Goal: Register for event/course

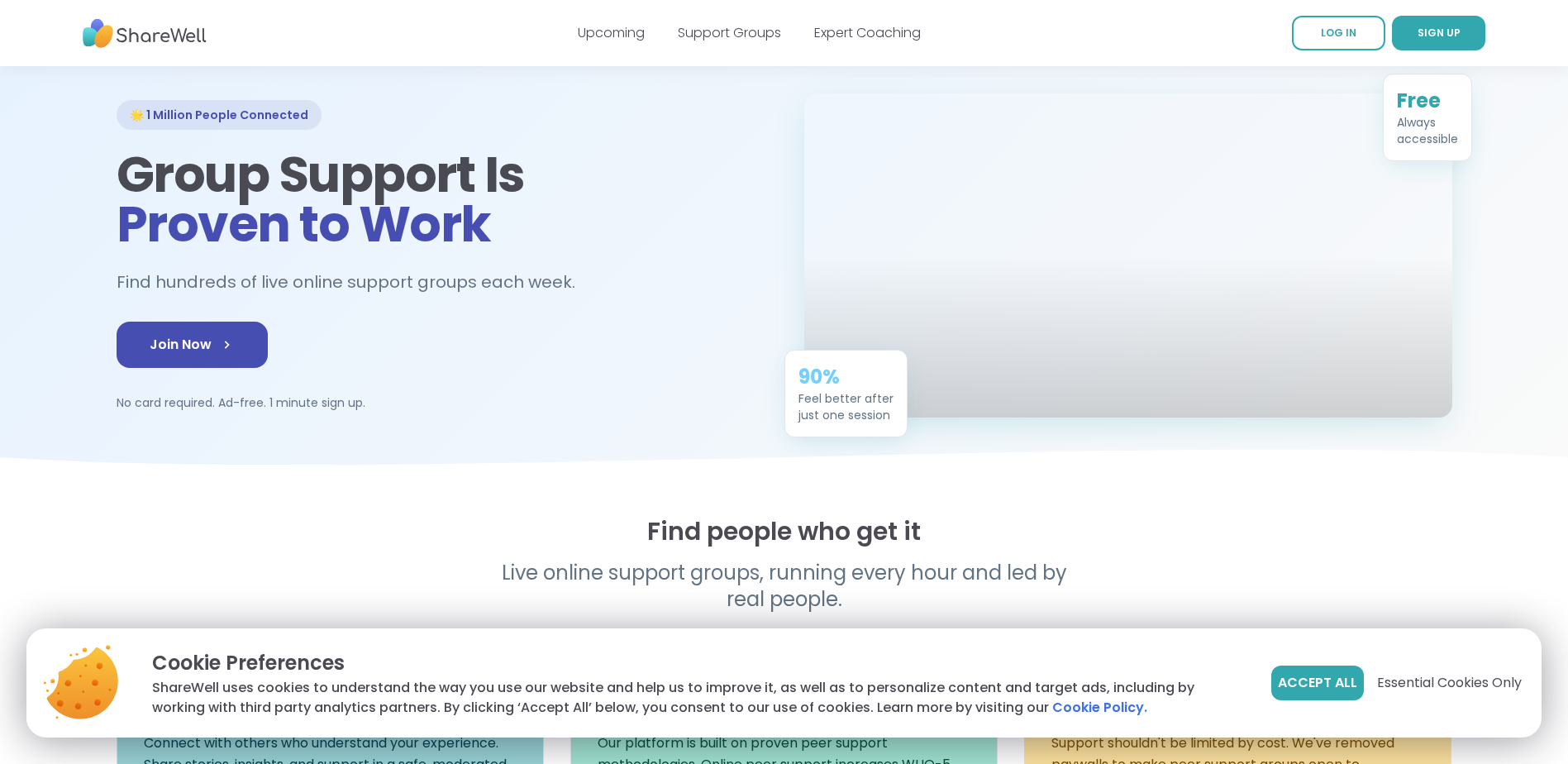
scroll to position [83, 0]
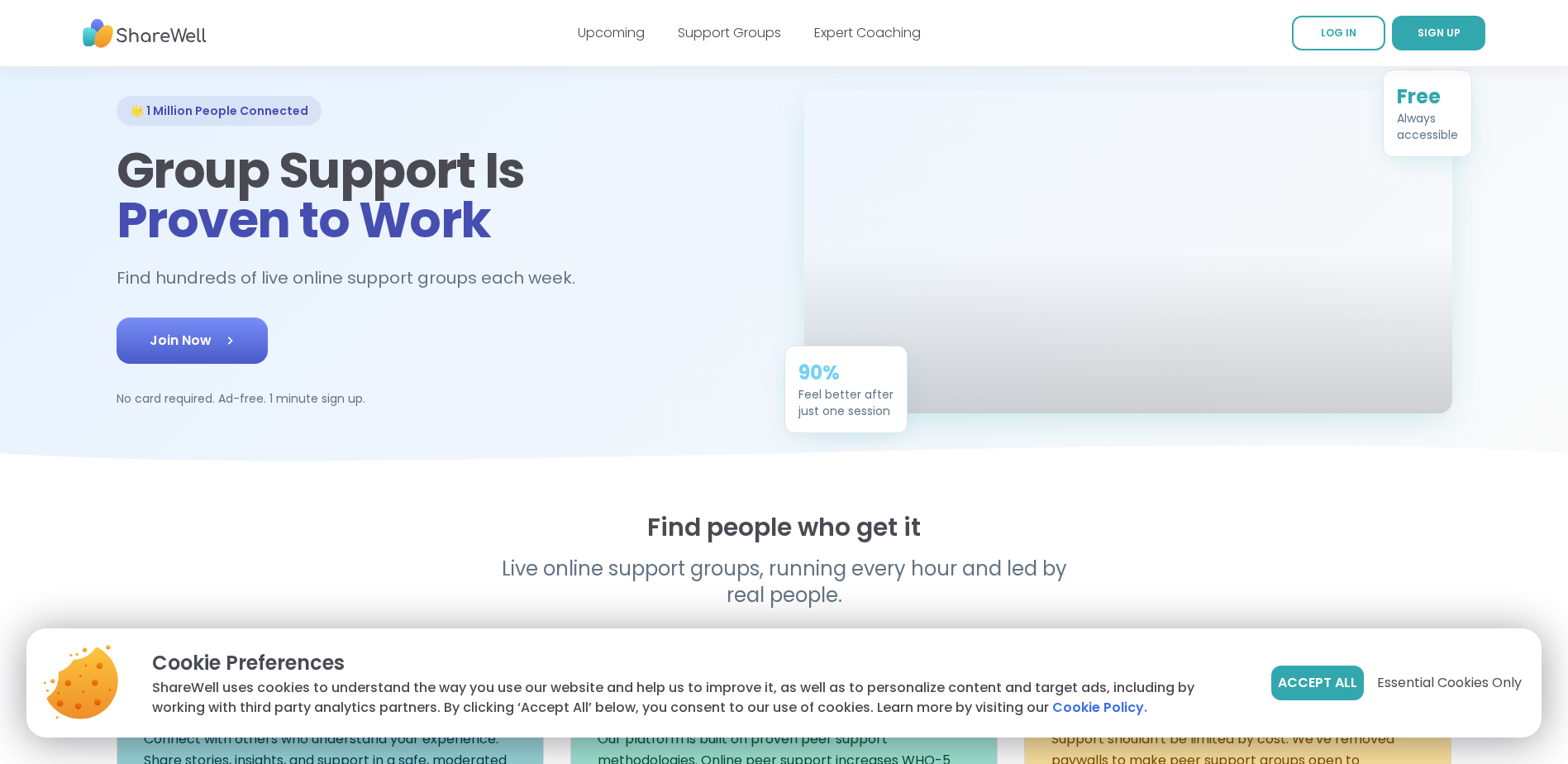
click at [213, 360] on link "Join Now" at bounding box center [192, 340] width 151 height 46
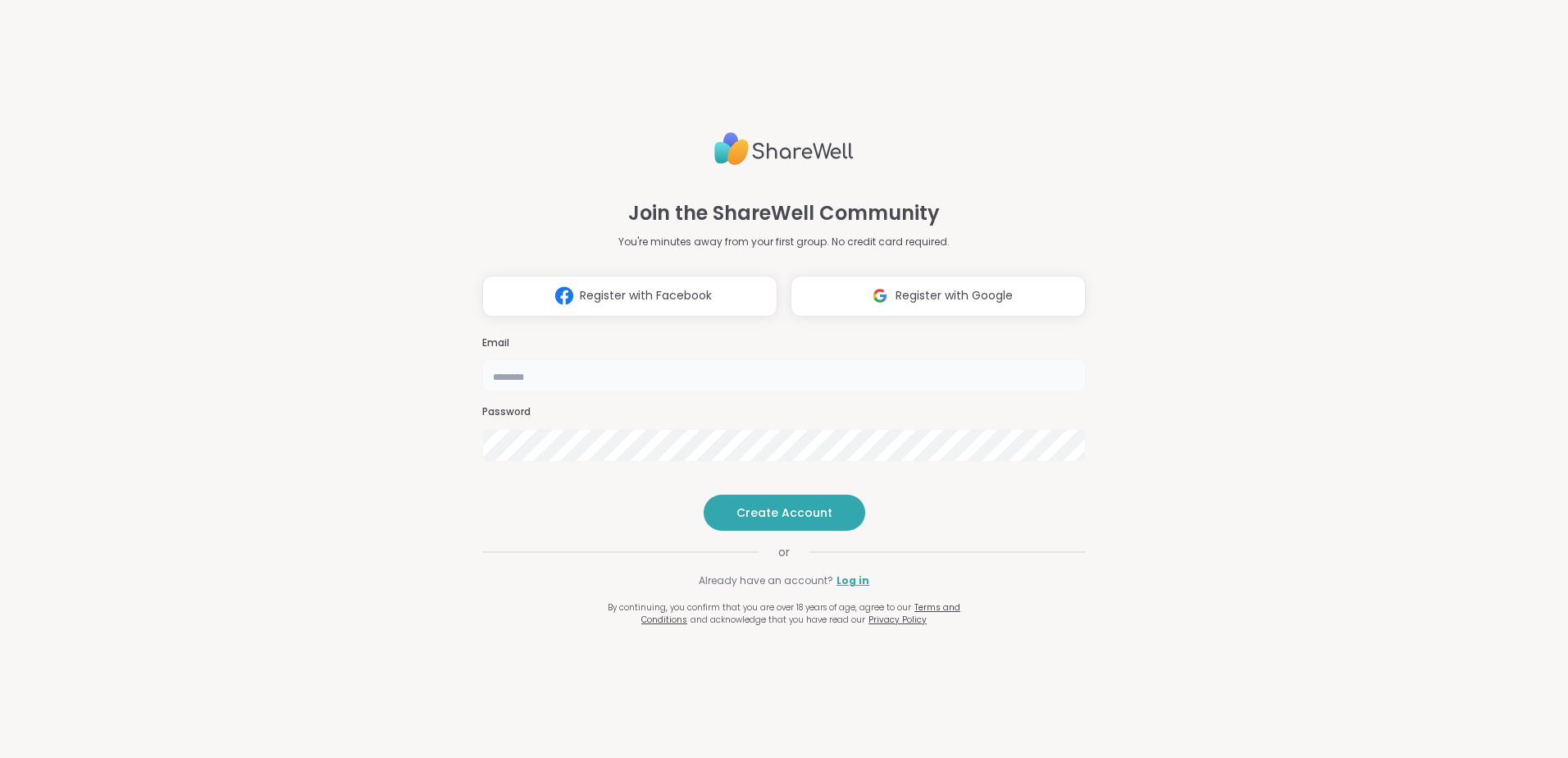
click at [576, 359] on input "email" at bounding box center [784, 376] width 603 height 33
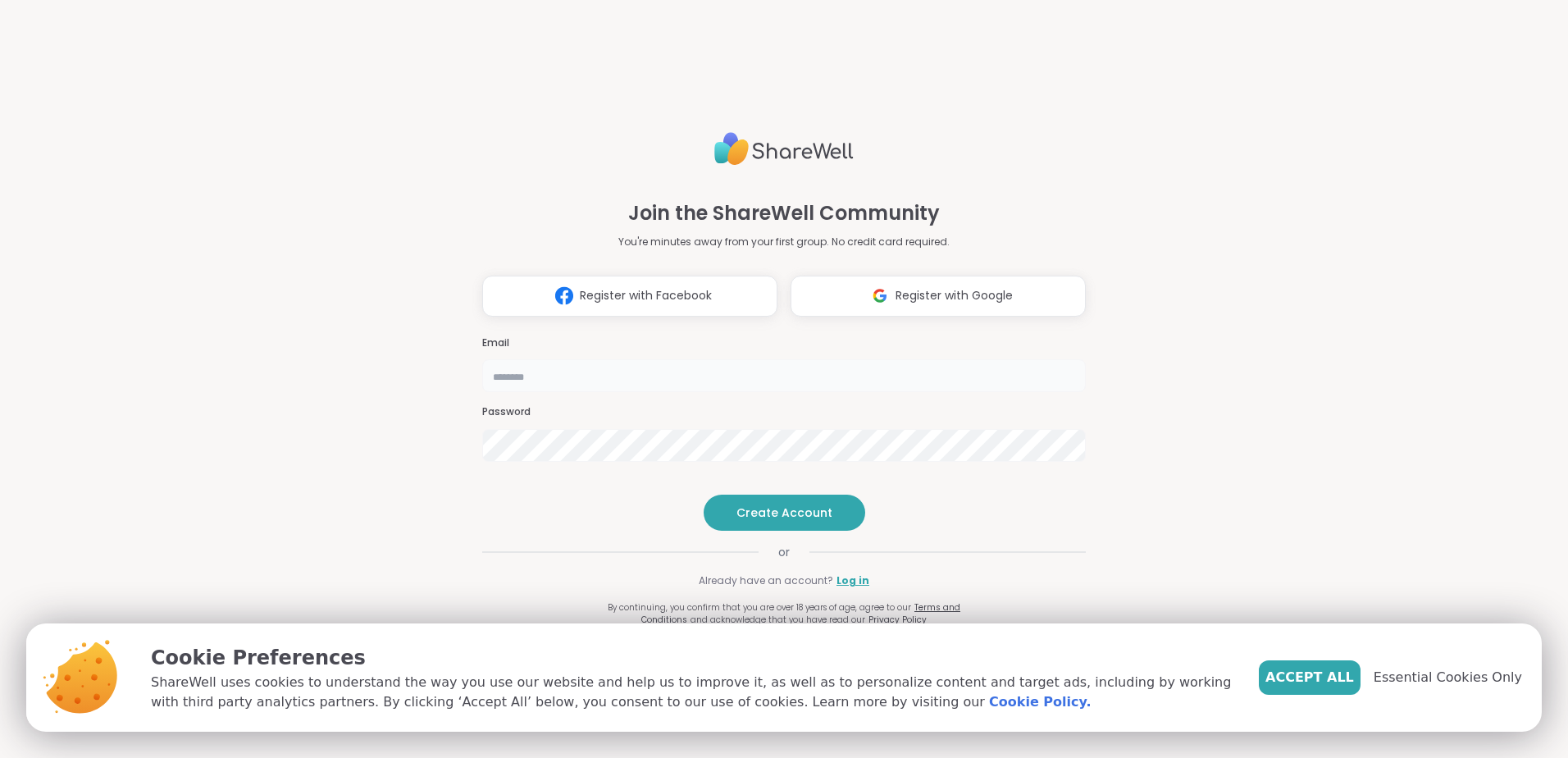
type input "**********"
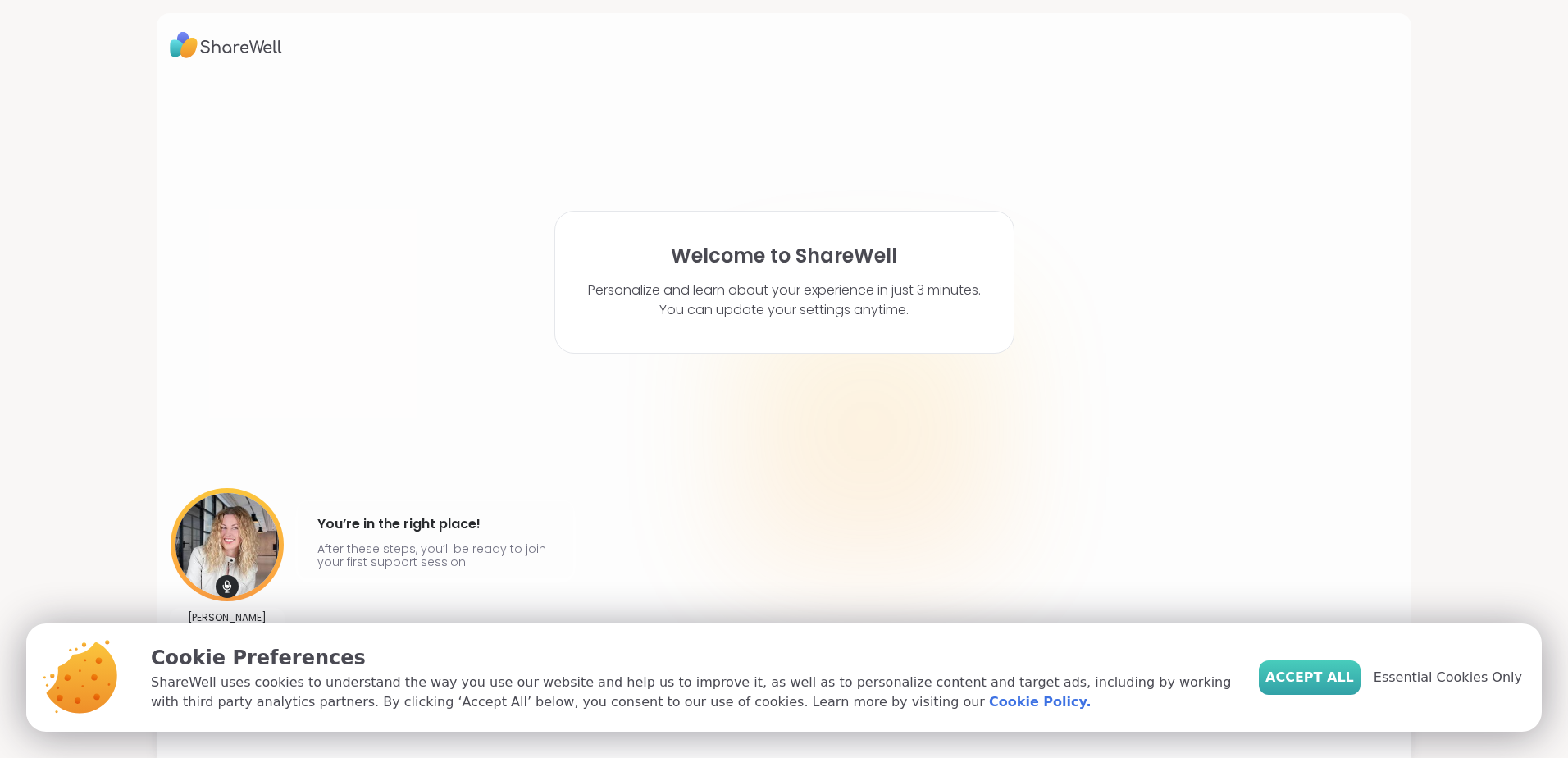
click at [1331, 672] on span "Accept All" at bounding box center [1309, 678] width 89 height 20
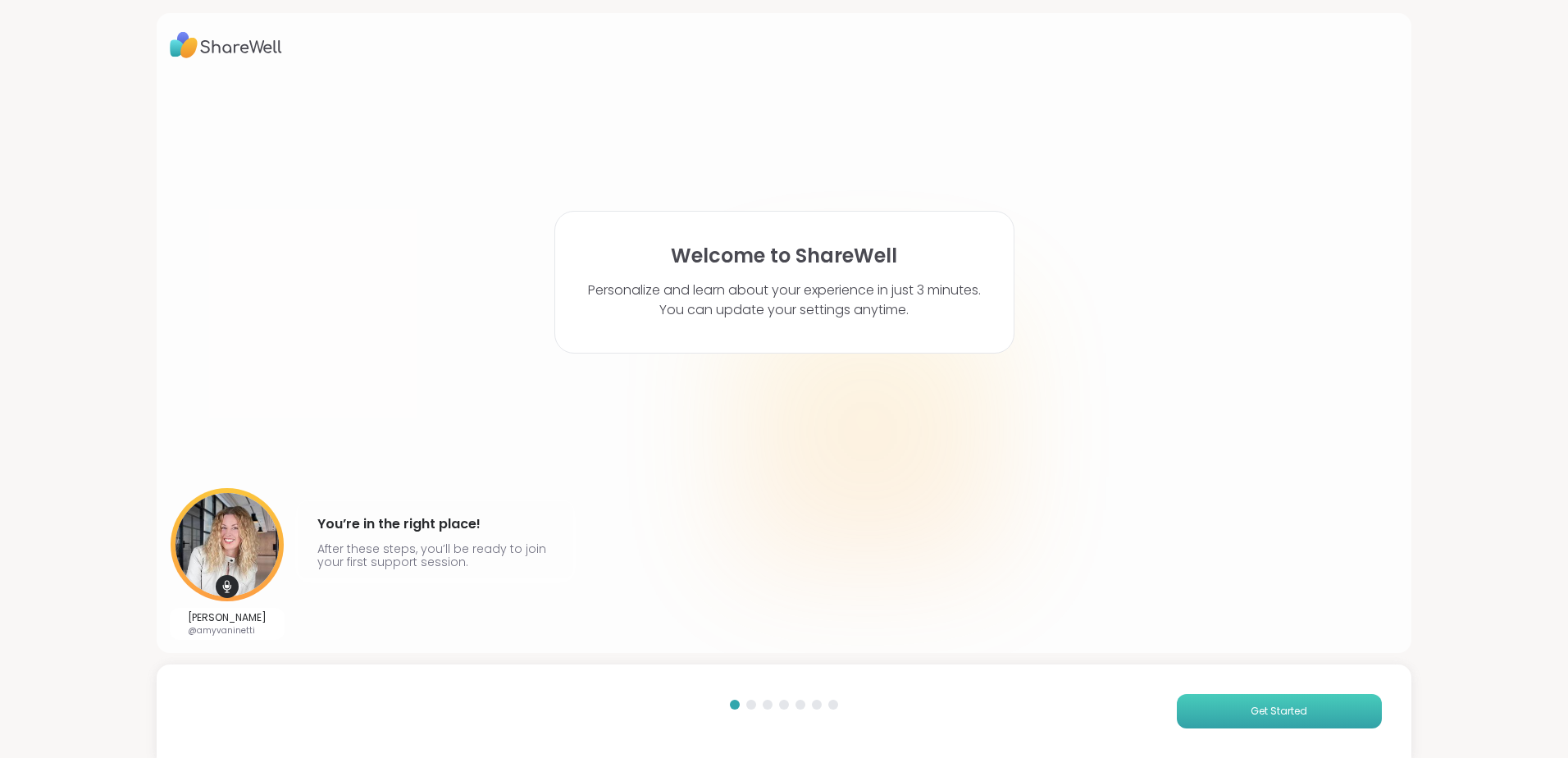
click at [1265, 711] on span "Get Started" at bounding box center [1279, 710] width 57 height 15
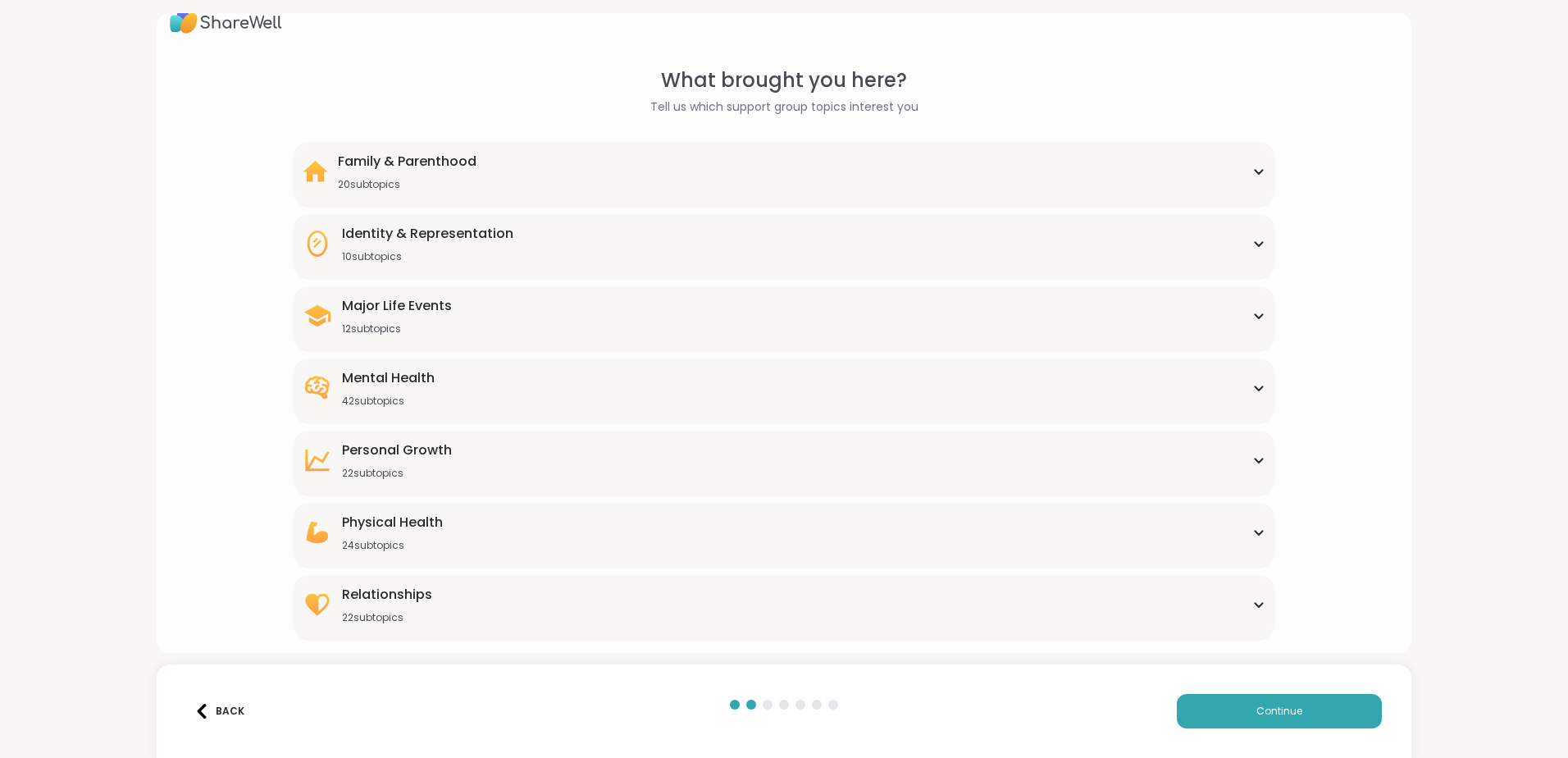
scroll to position [38, 0]
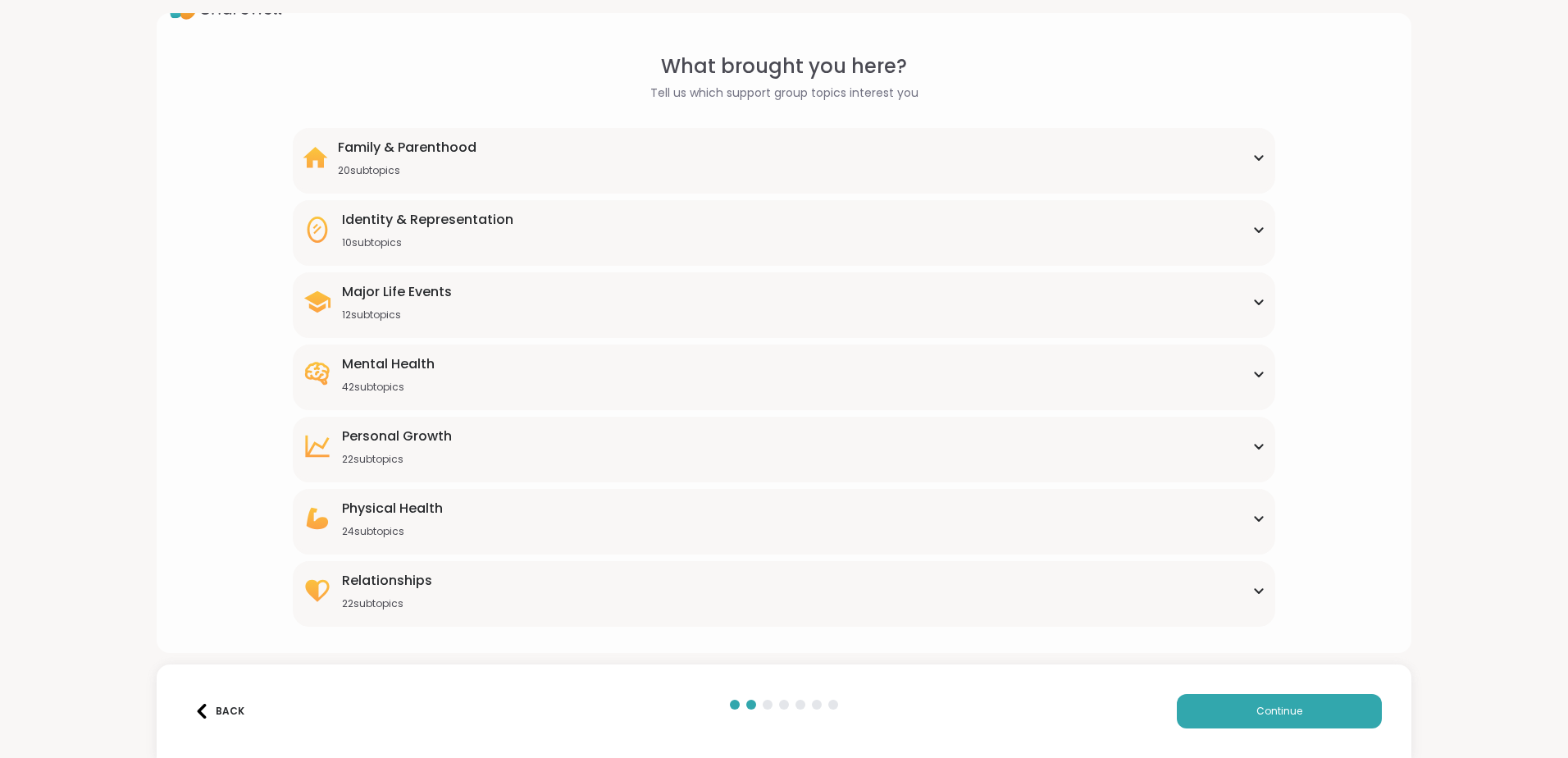
click at [1188, 160] on div "Family & Parenthood 20 subtopics" at bounding box center [784, 157] width 963 height 39
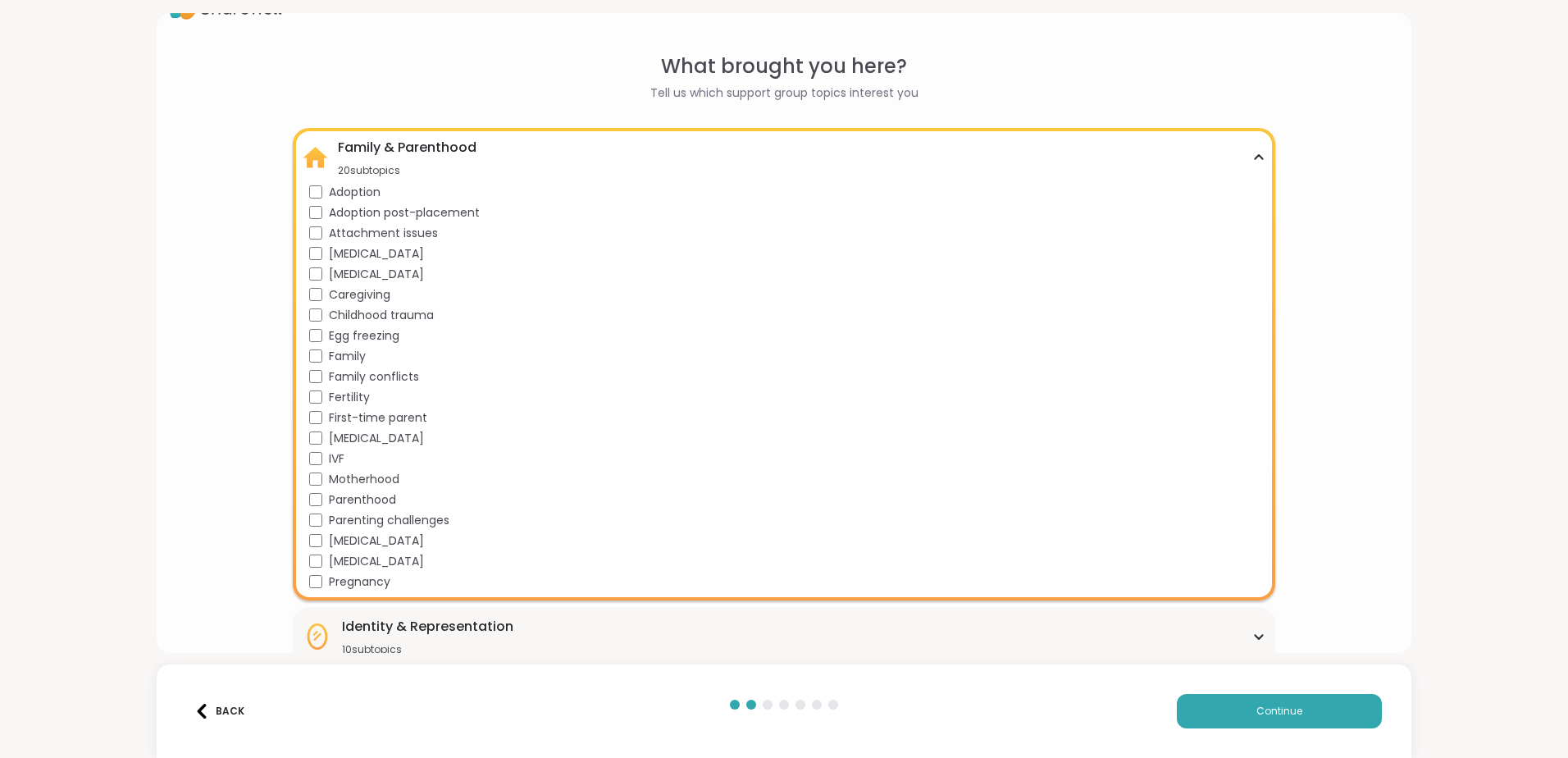
click at [394, 523] on span "Parenting challenges" at bounding box center [389, 520] width 121 height 17
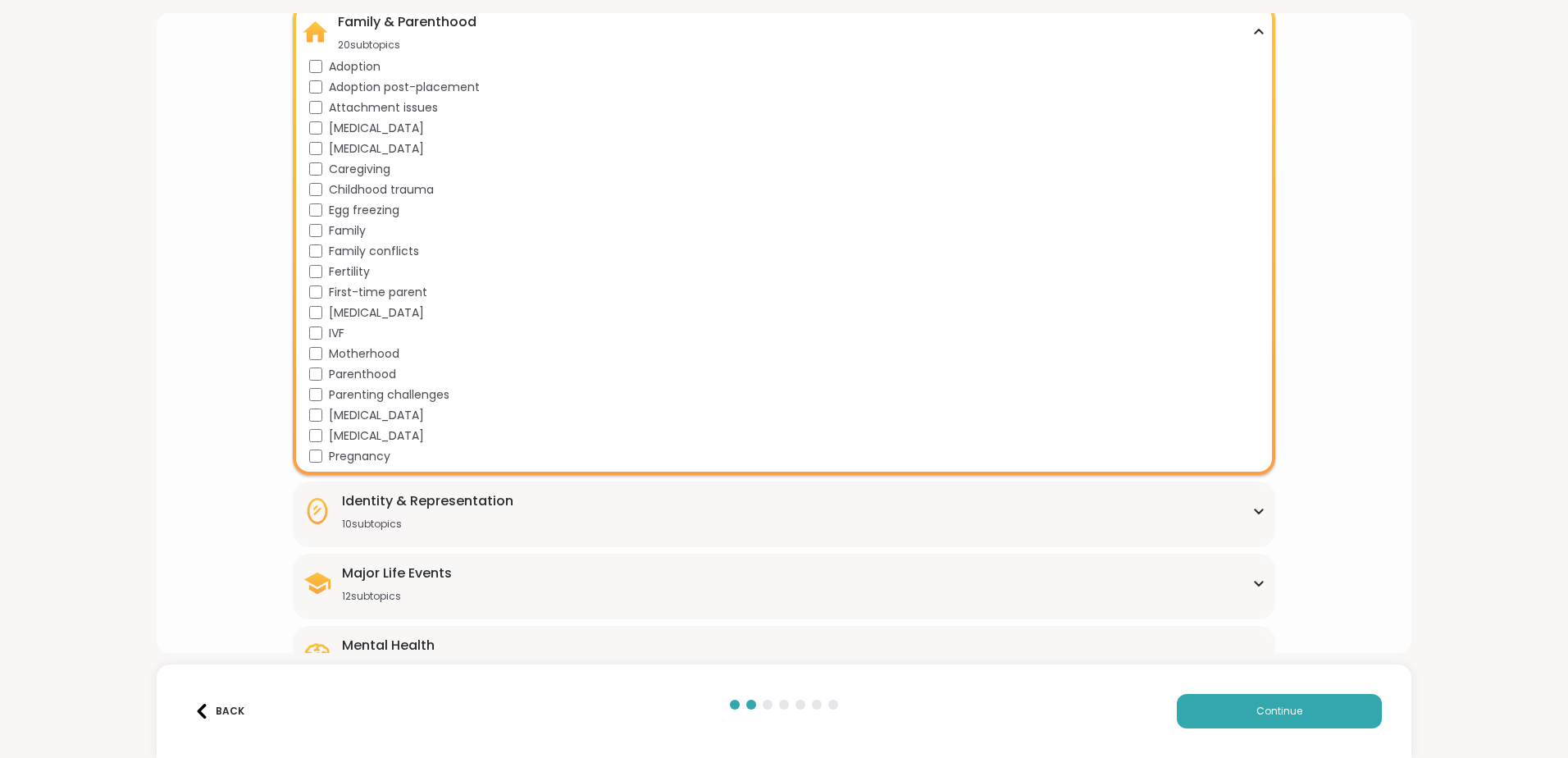
scroll to position [203, 0]
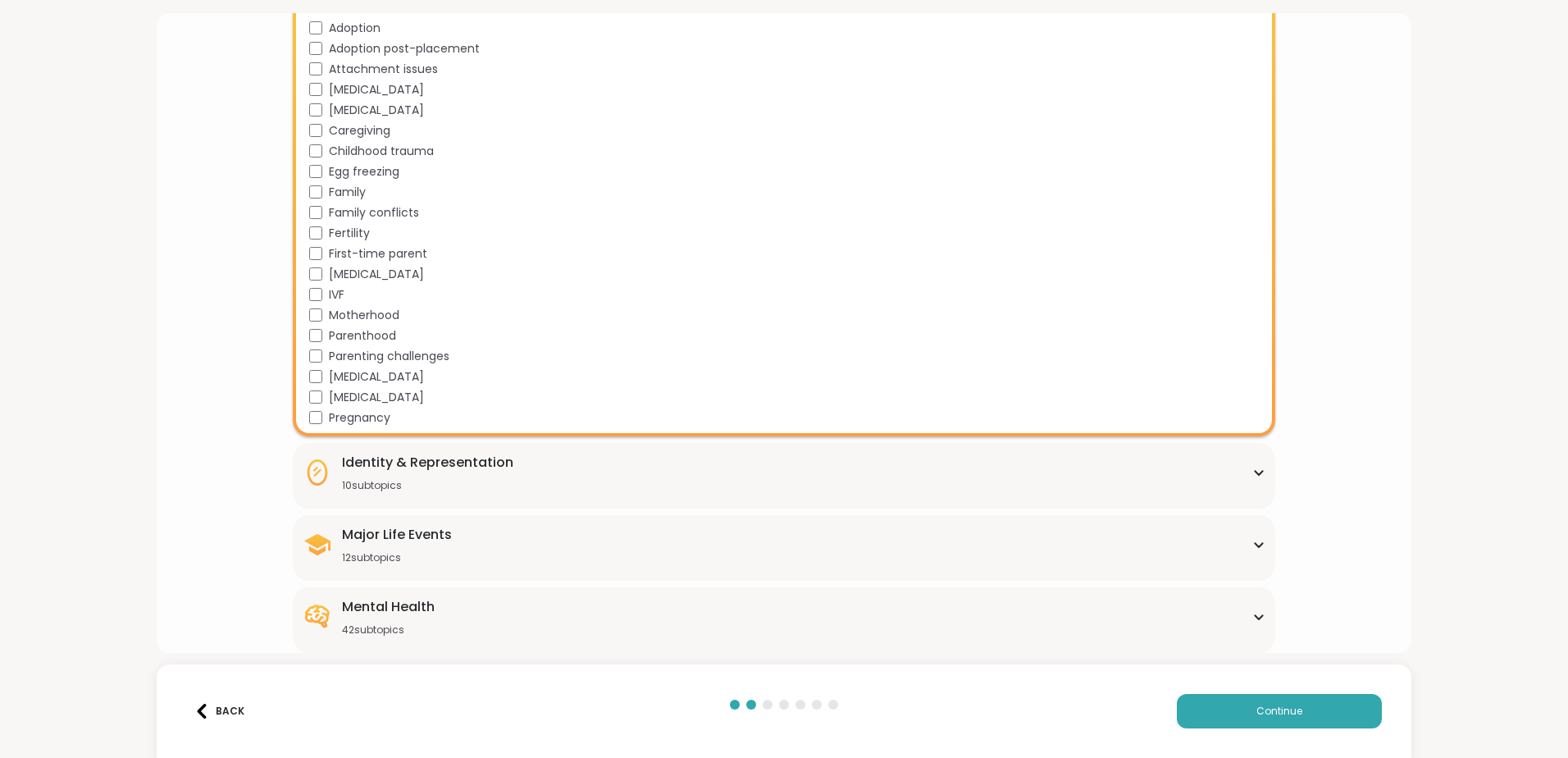
click at [268, 447] on div "What brought you here? Tell us which support group topics interest you Family &…" at bounding box center [784, 378] width 1228 height 981
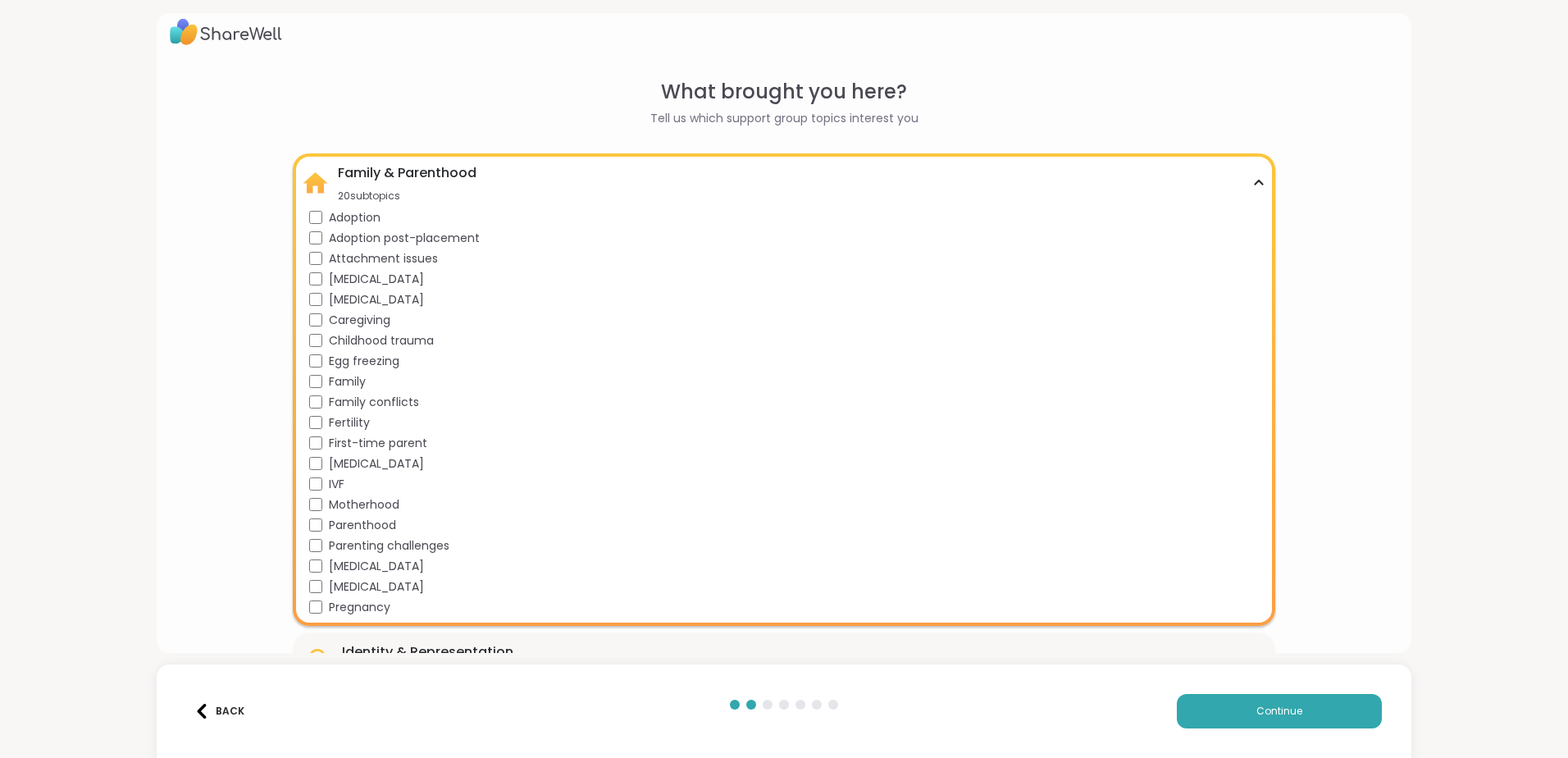
scroll to position [0, 0]
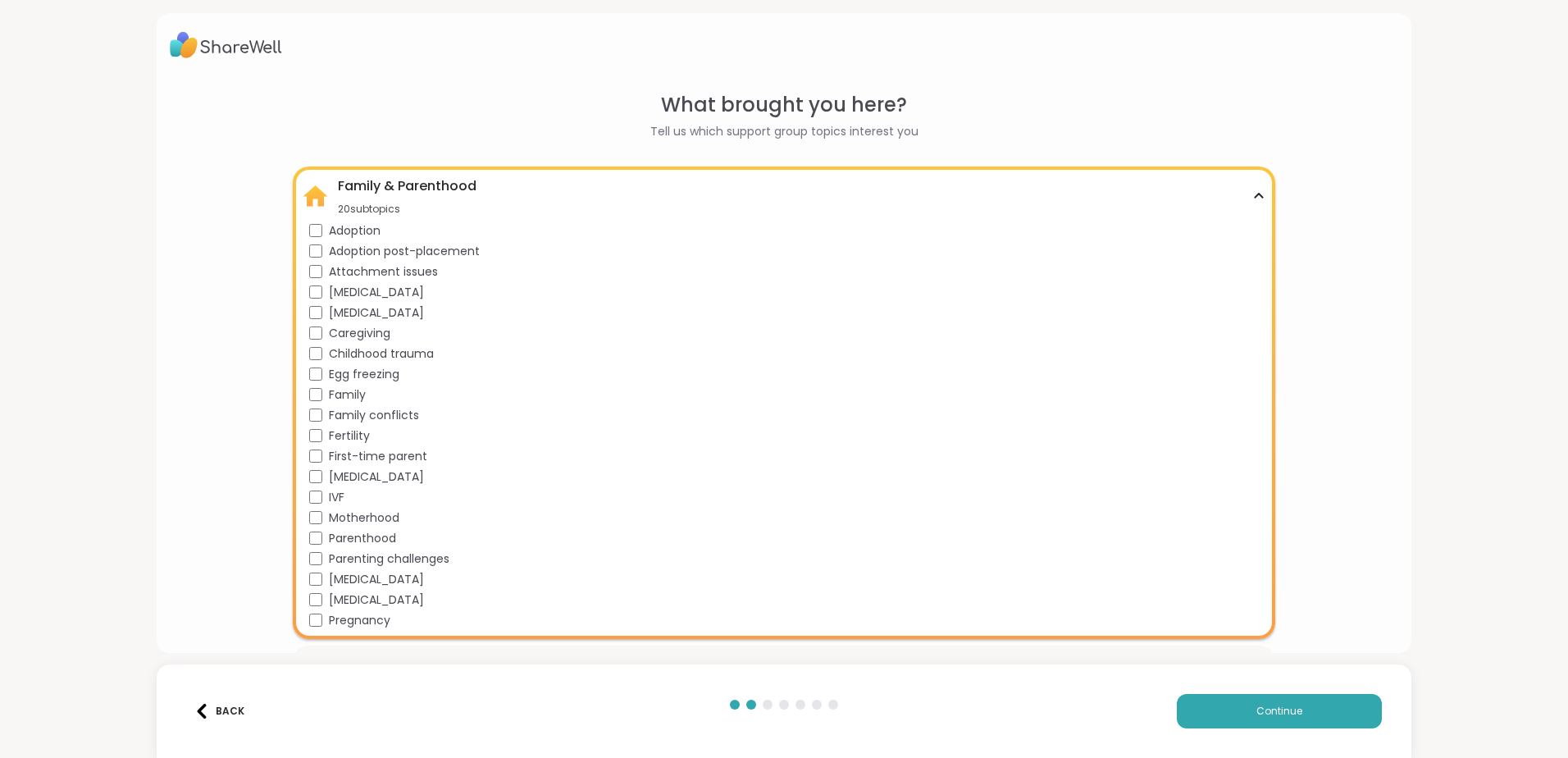
click at [1252, 195] on icon at bounding box center [1258, 196] width 13 height 8
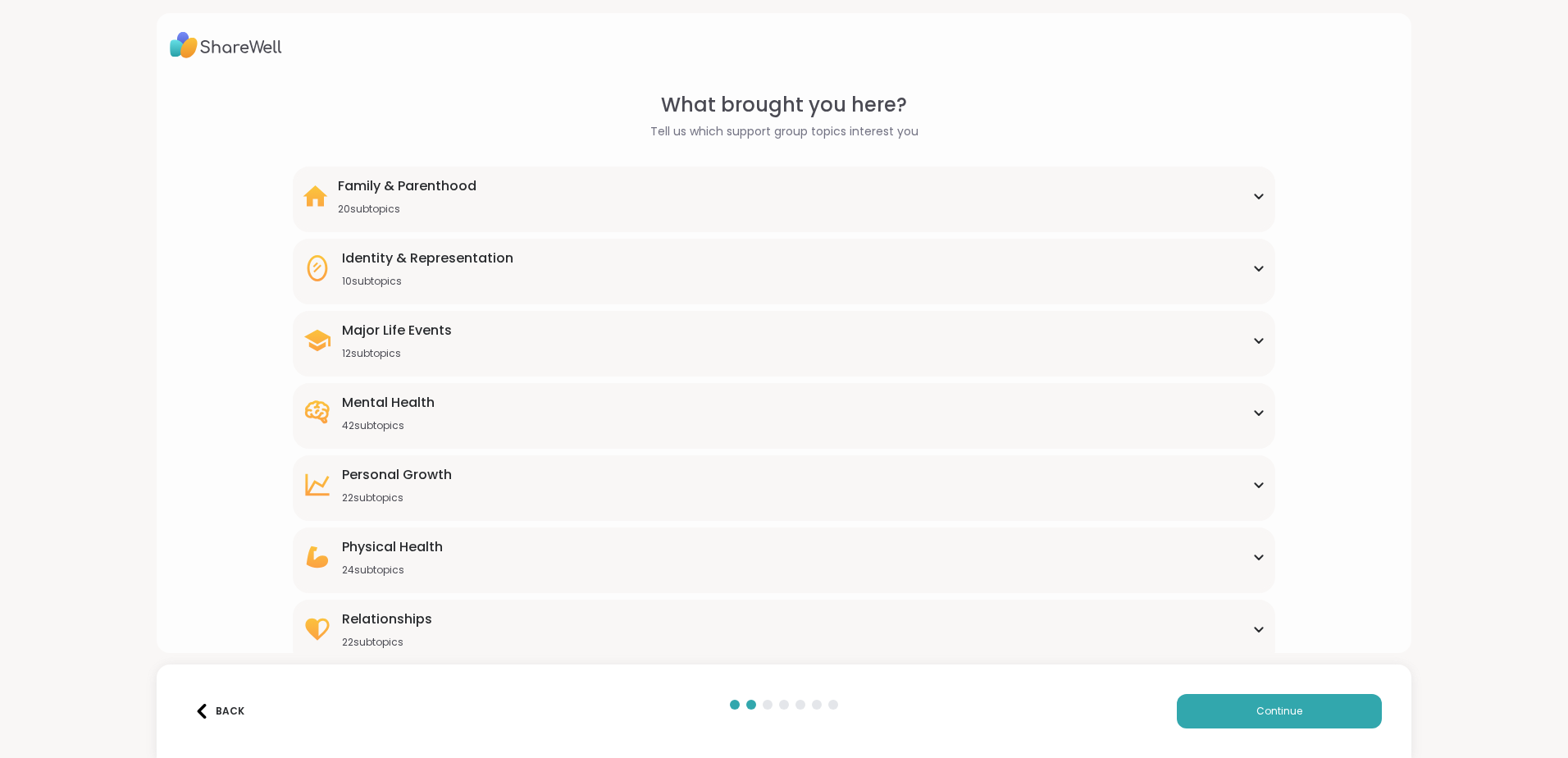
click at [596, 274] on div "Identity & Representation 10 subtopics" at bounding box center [784, 268] width 963 height 39
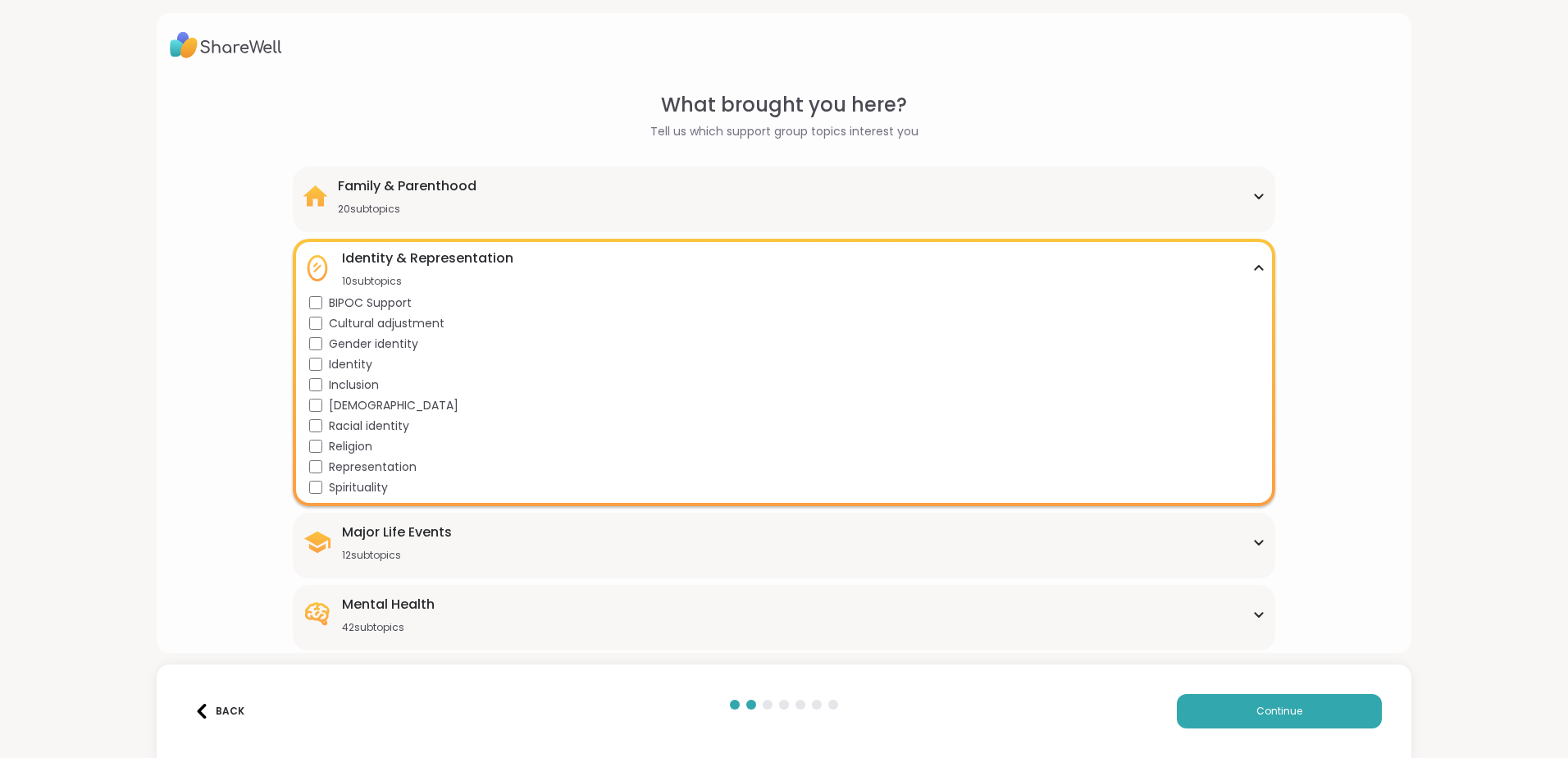
click at [1243, 260] on div "Identity & Representation 10 subtopics" at bounding box center [784, 268] width 963 height 39
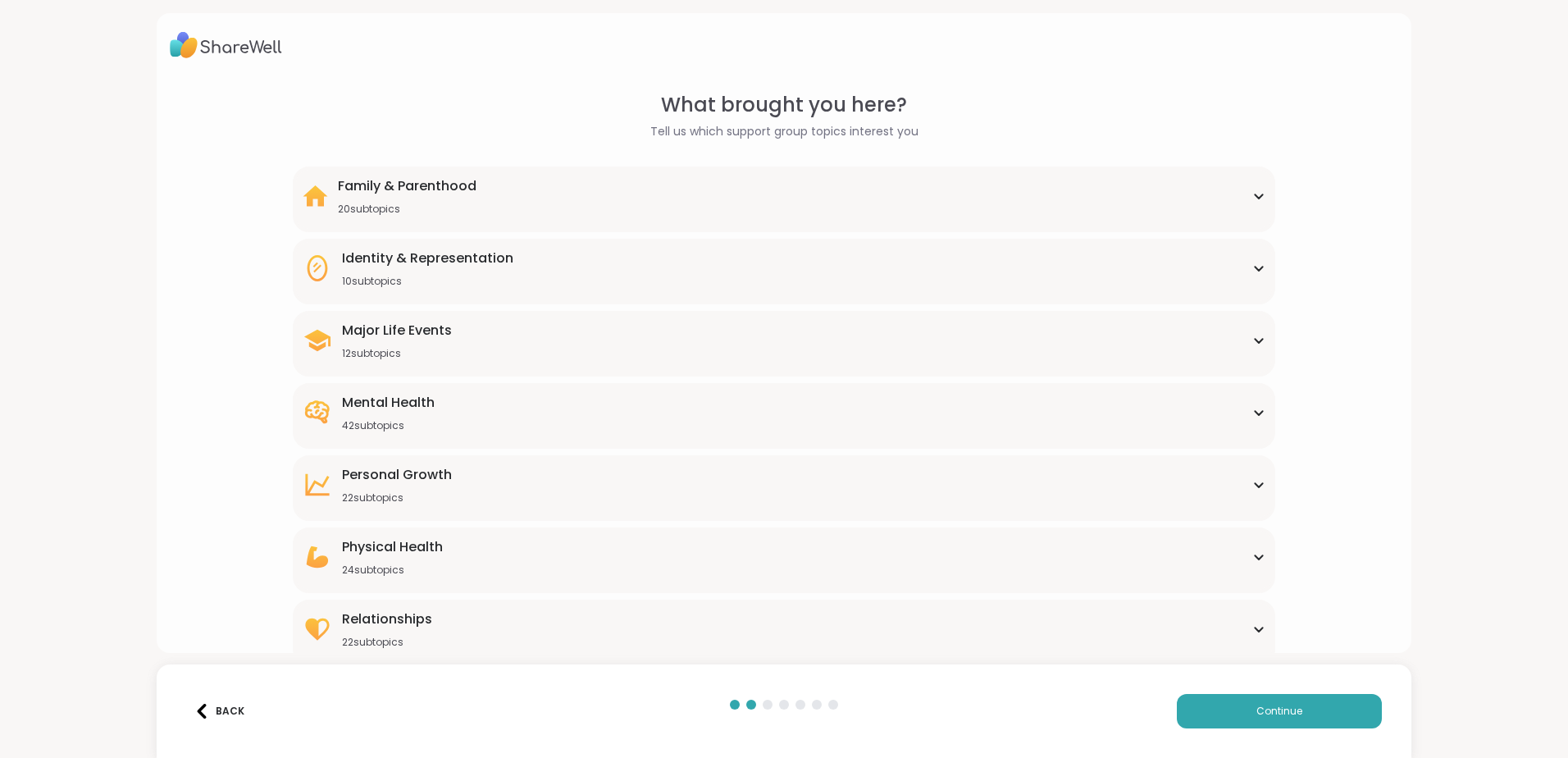
click at [606, 355] on div "Major Life Events 12 subtopics" at bounding box center [784, 340] width 963 height 39
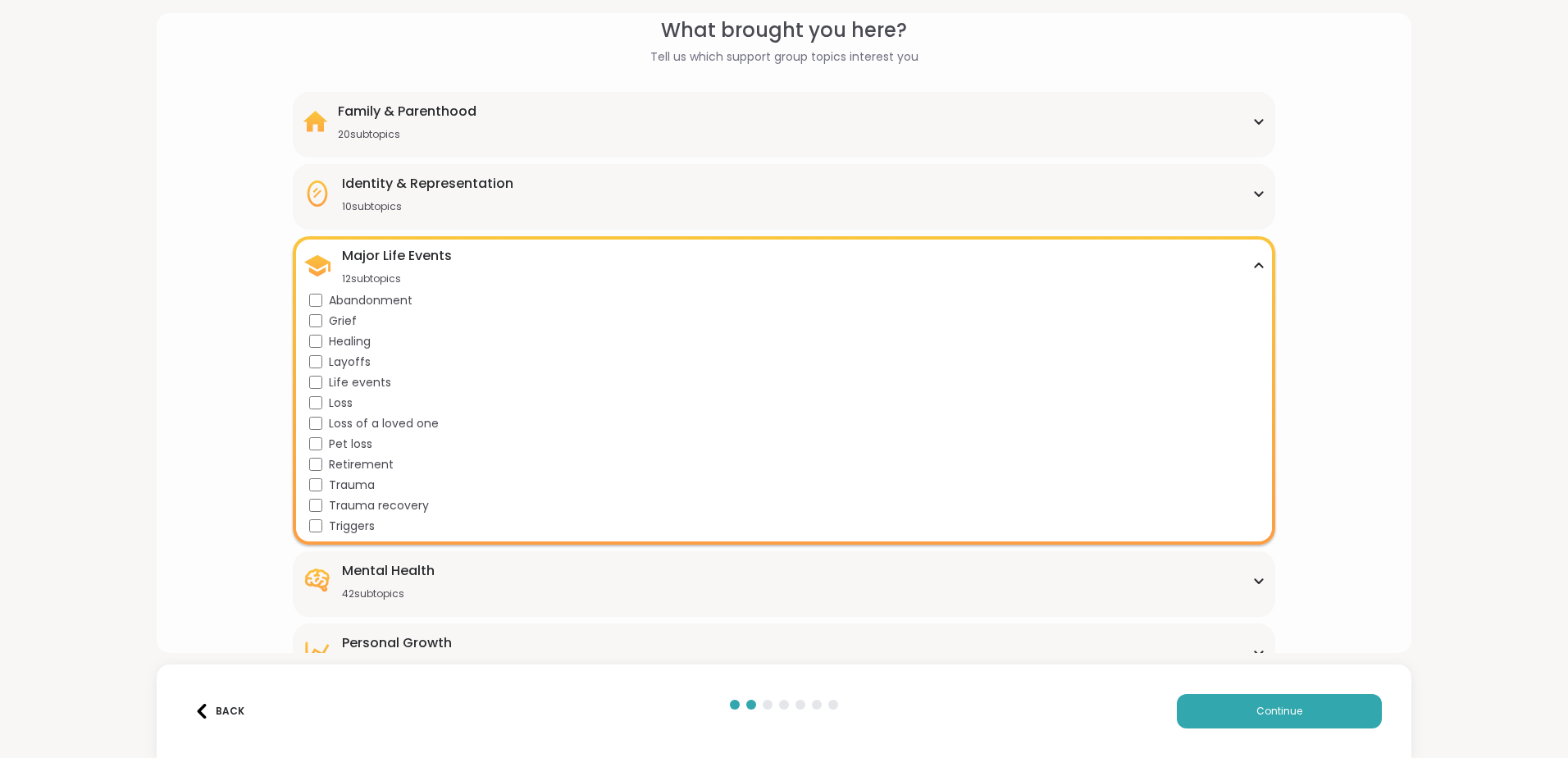
scroll to position [164, 0]
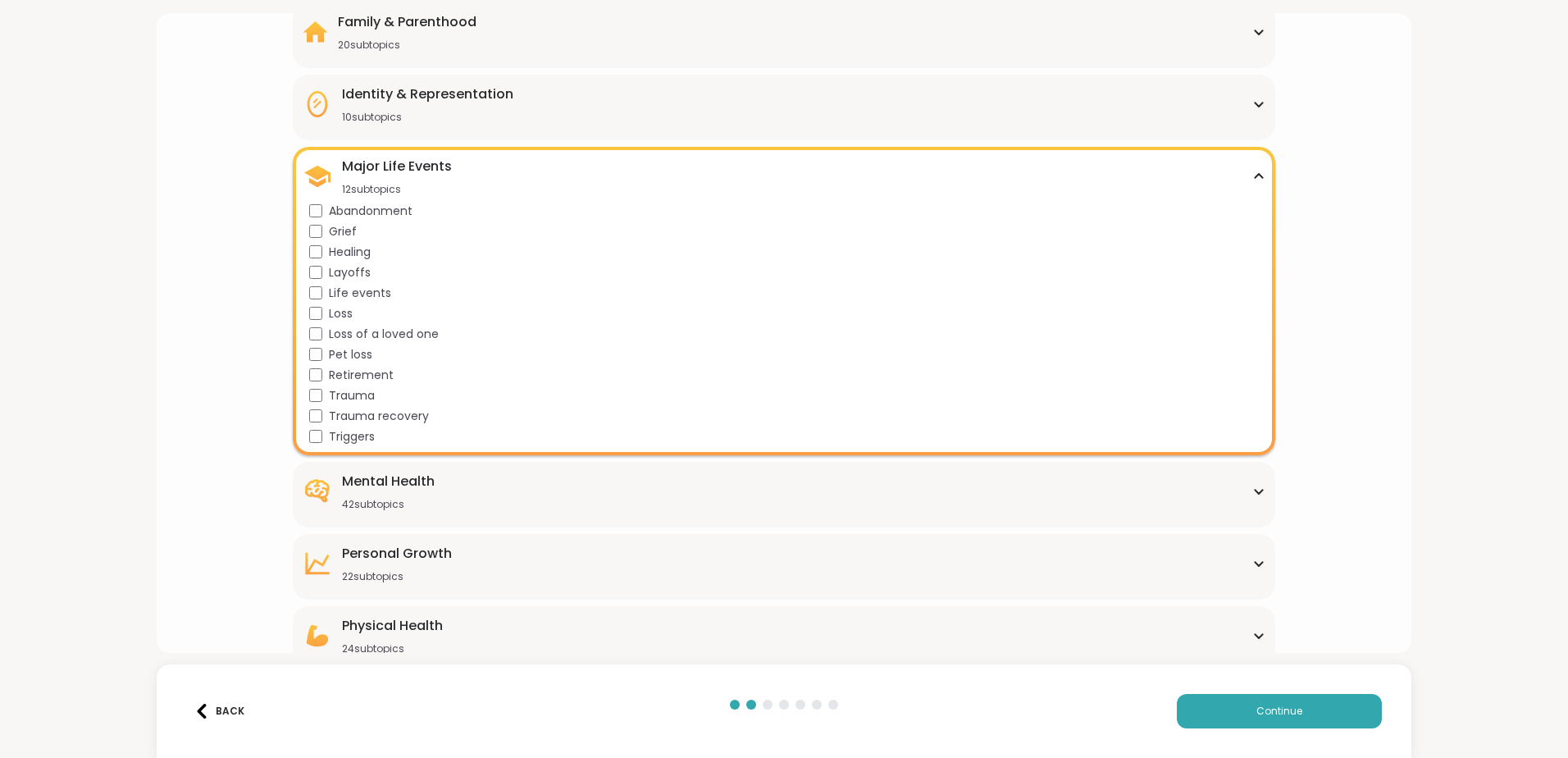
click at [1252, 173] on icon at bounding box center [1258, 176] width 13 height 8
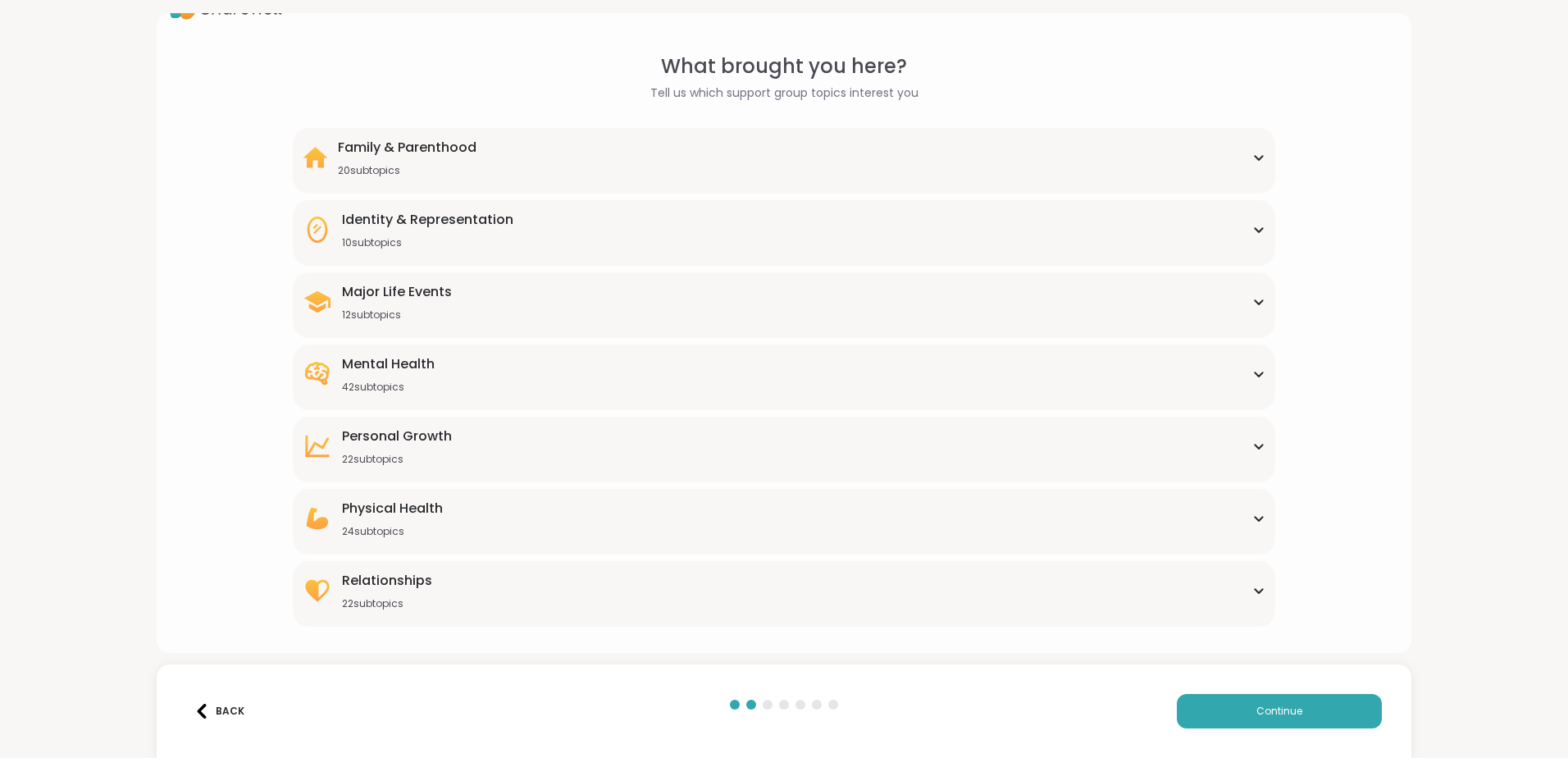
scroll to position [38, 0]
click at [479, 376] on div "Mental Health 42 subtopics" at bounding box center [784, 373] width 963 height 39
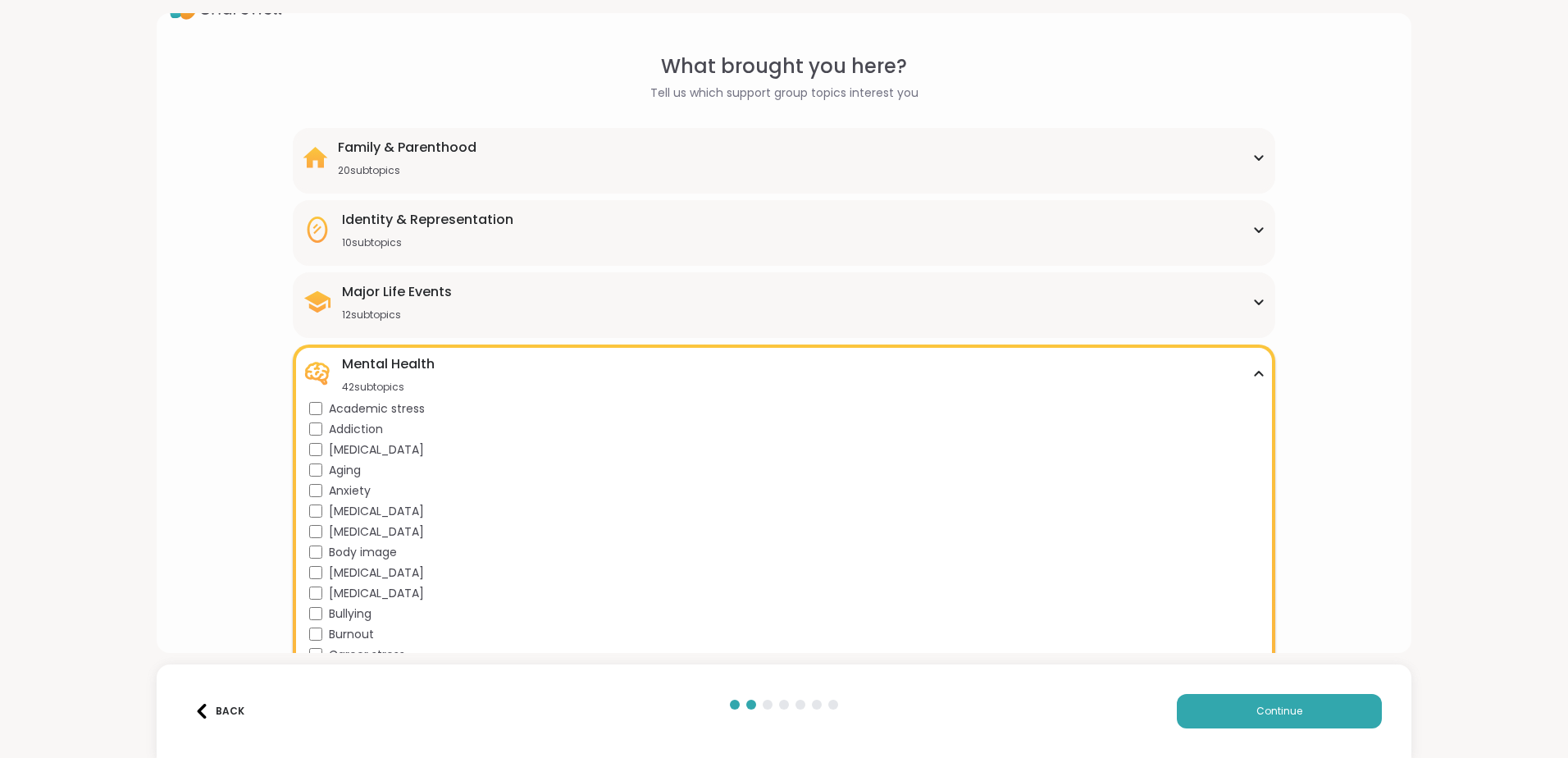
scroll to position [164, 0]
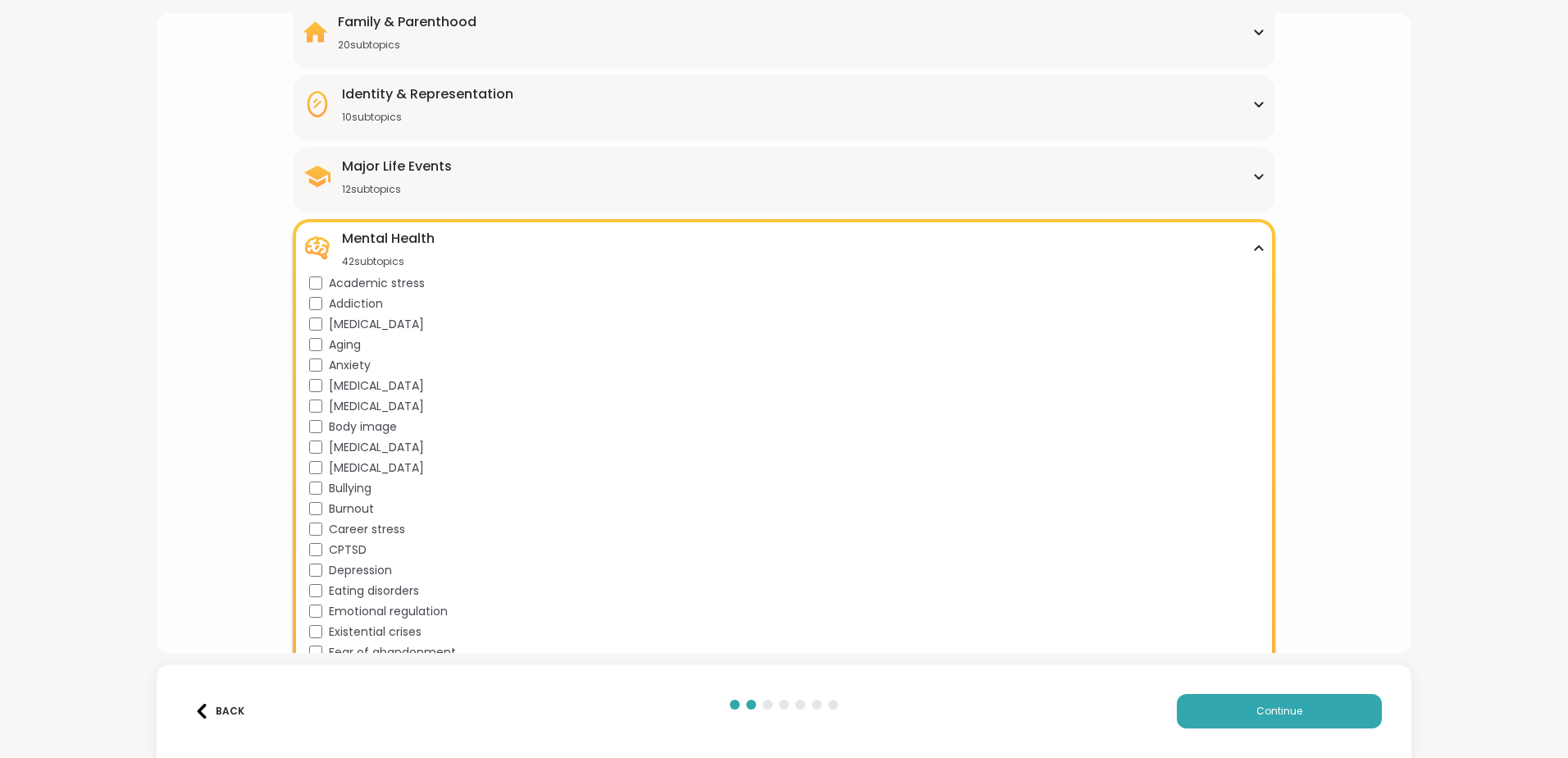
click at [309, 439] on div "Borderline personality disorder" at bounding box center [787, 447] width 956 height 17
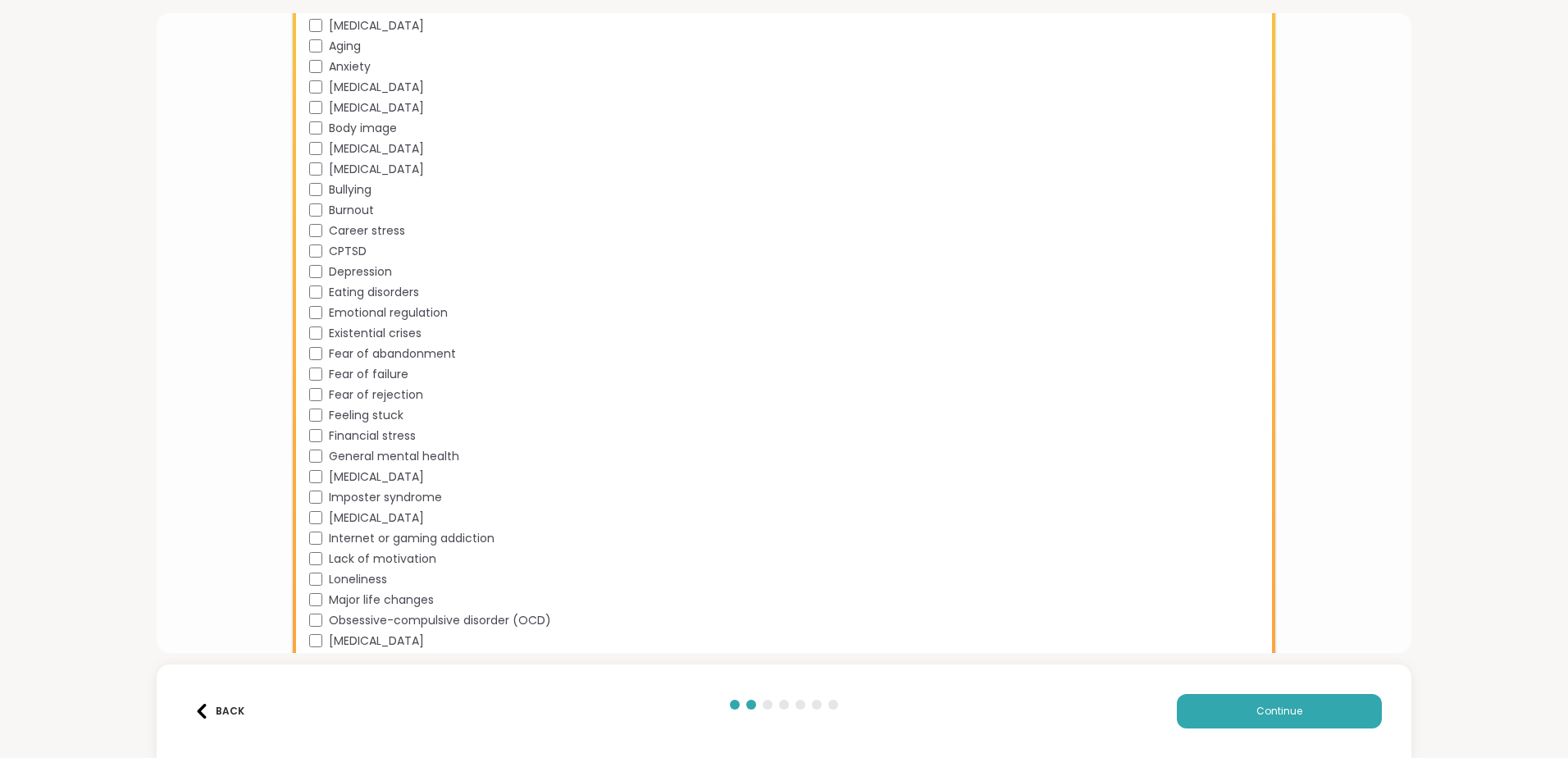
scroll to position [492, 0]
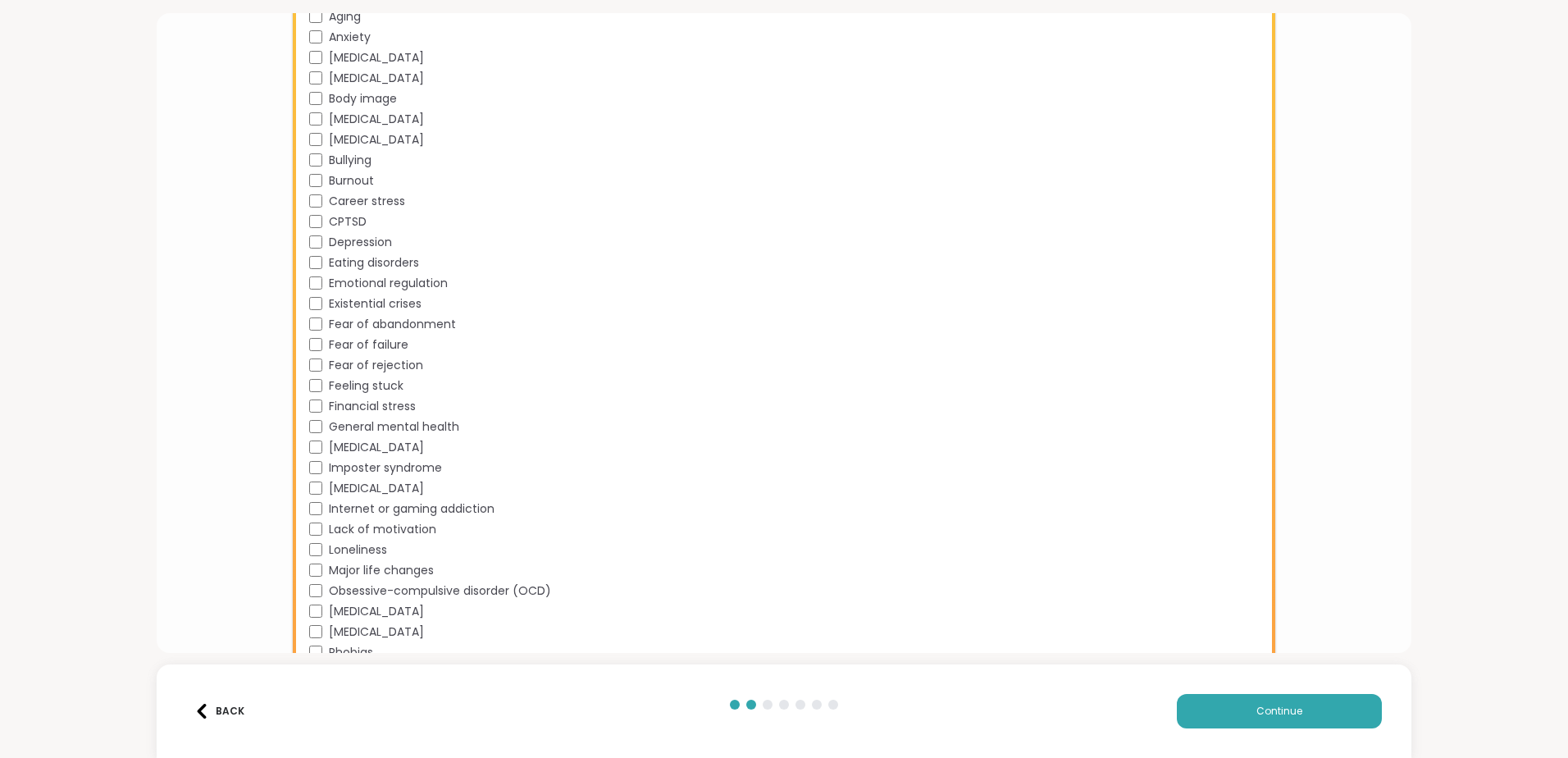
click at [313, 542] on div "Loneliness" at bounding box center [787, 550] width 956 height 17
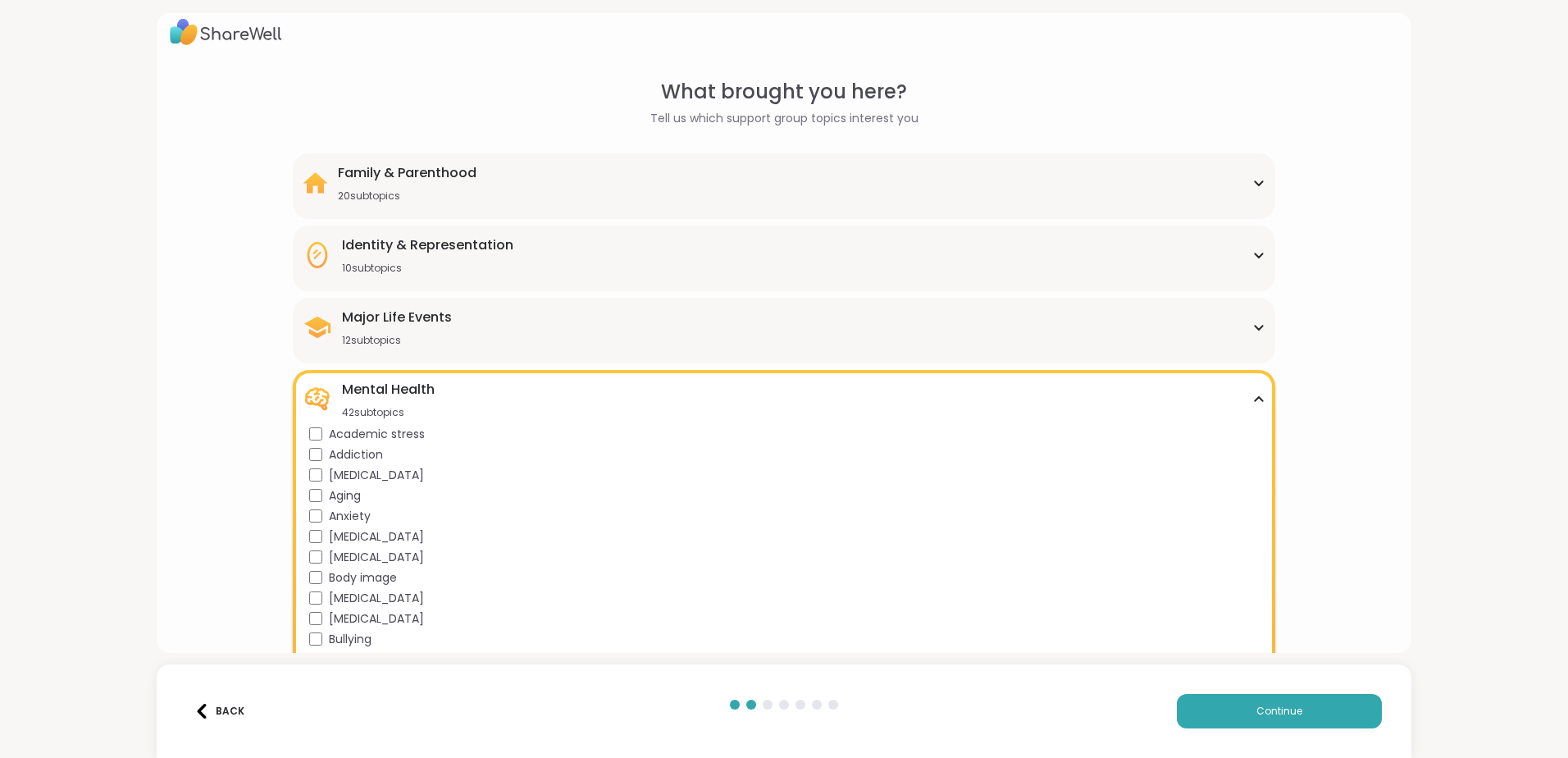
scroll to position [12, 0]
click at [1254, 400] on icon at bounding box center [1258, 400] width 7 height 4
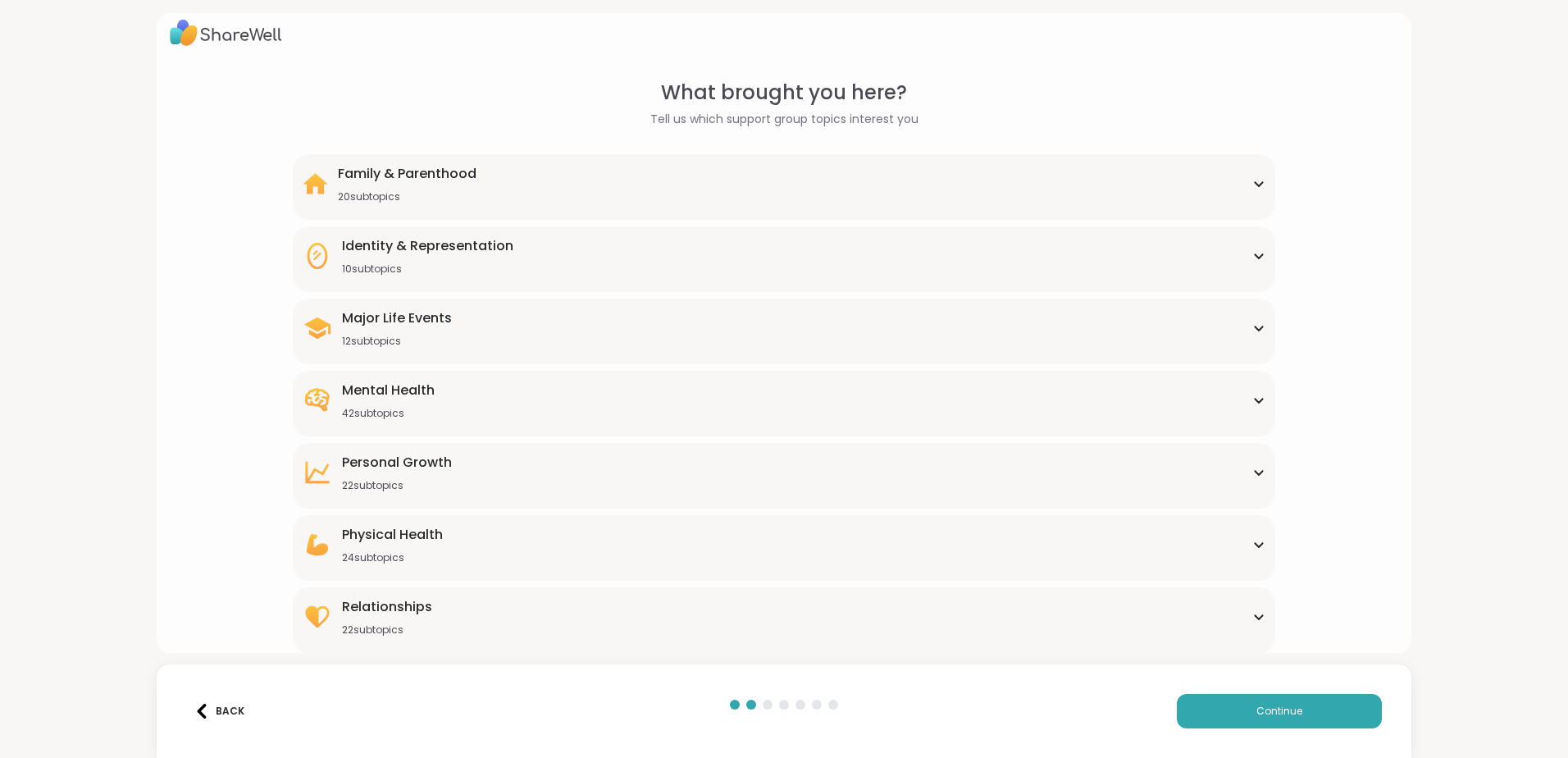
click at [487, 490] on div "Personal Growth 22 subtopics" at bounding box center [784, 472] width 963 height 39
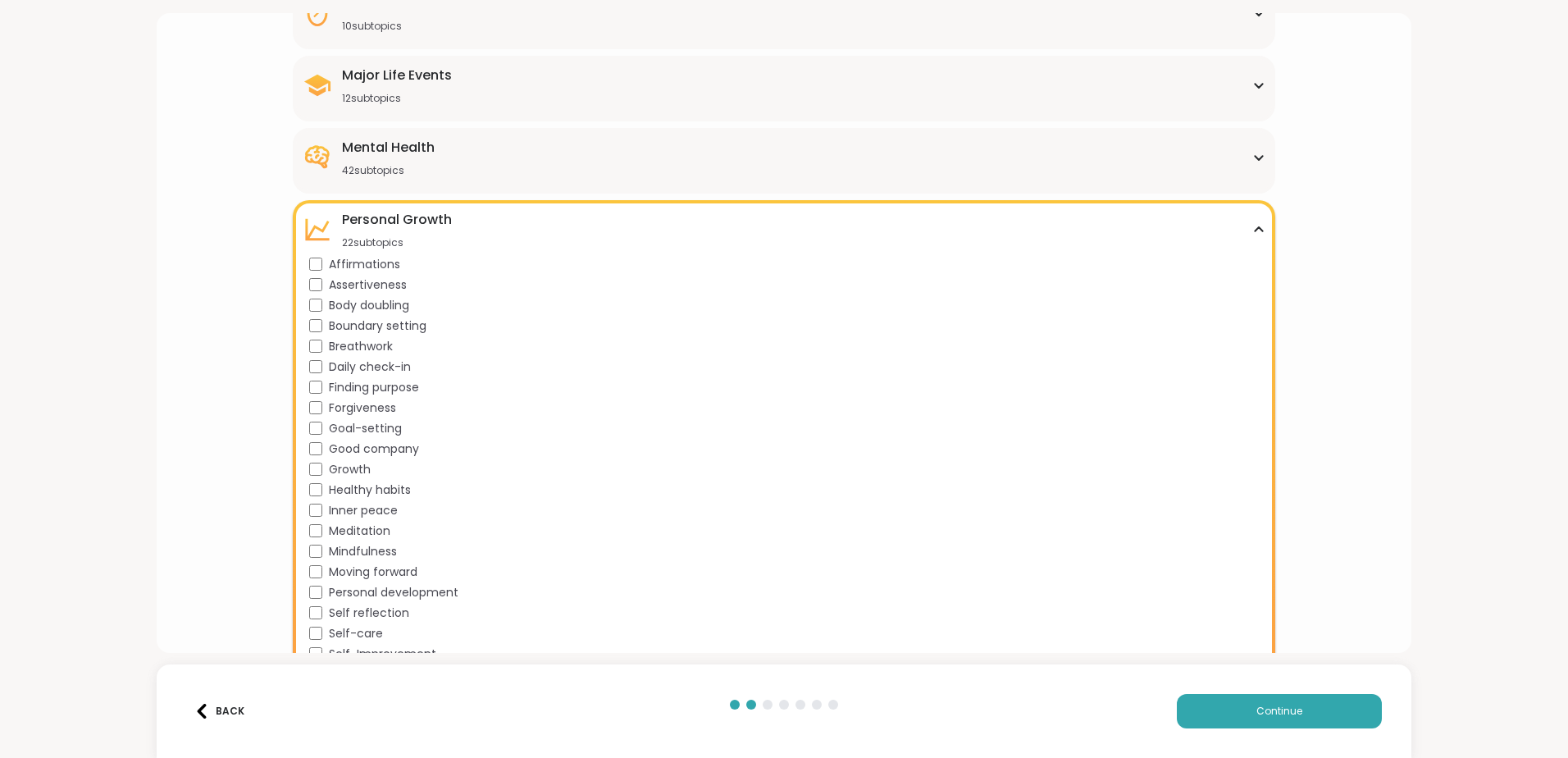
scroll to position [340, 0]
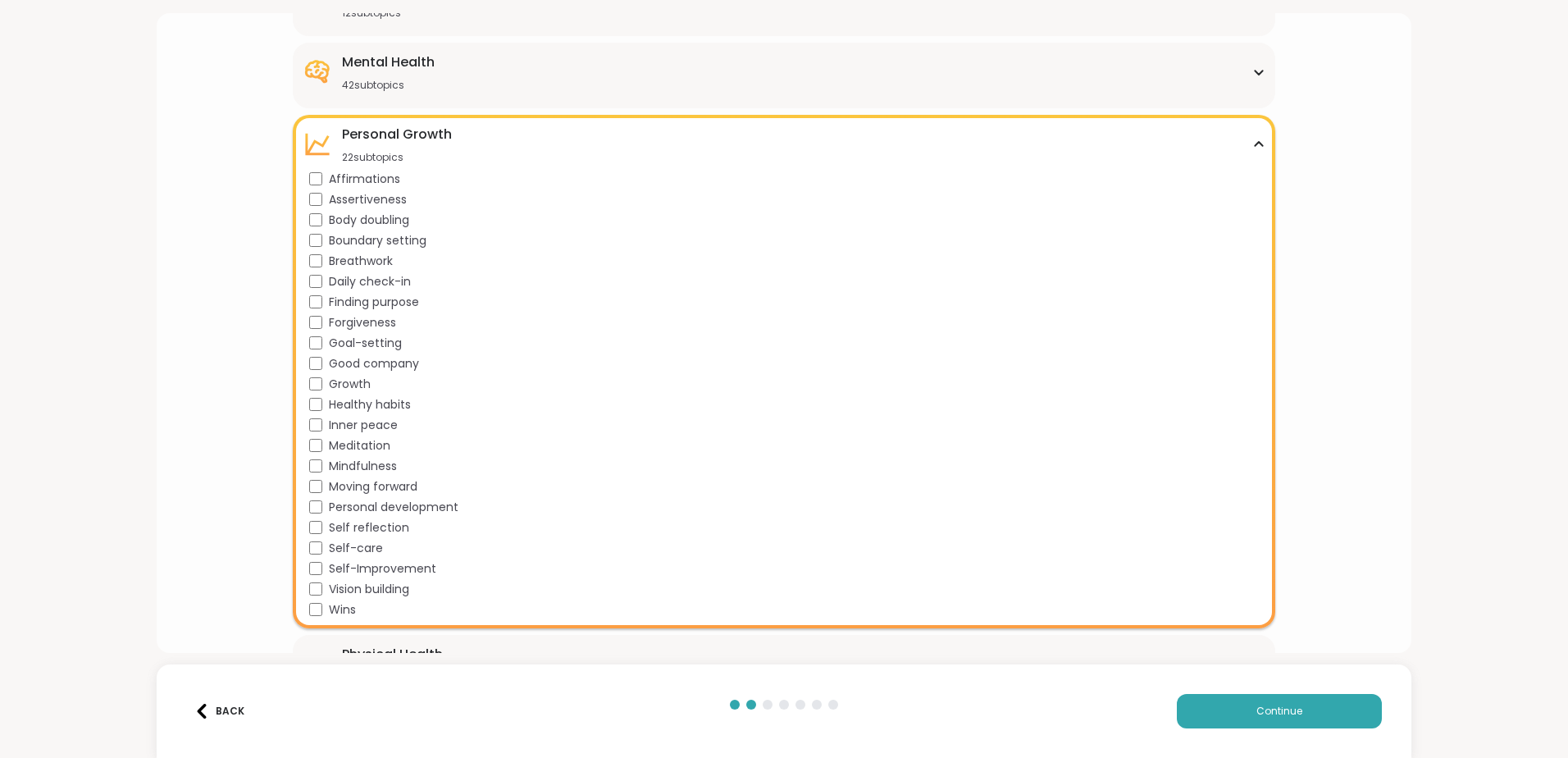
click at [305, 511] on div "Personal Growth 22 subtopics Affirmations Assertiveness Body doubling Boundary …" at bounding box center [784, 371] width 982 height 513
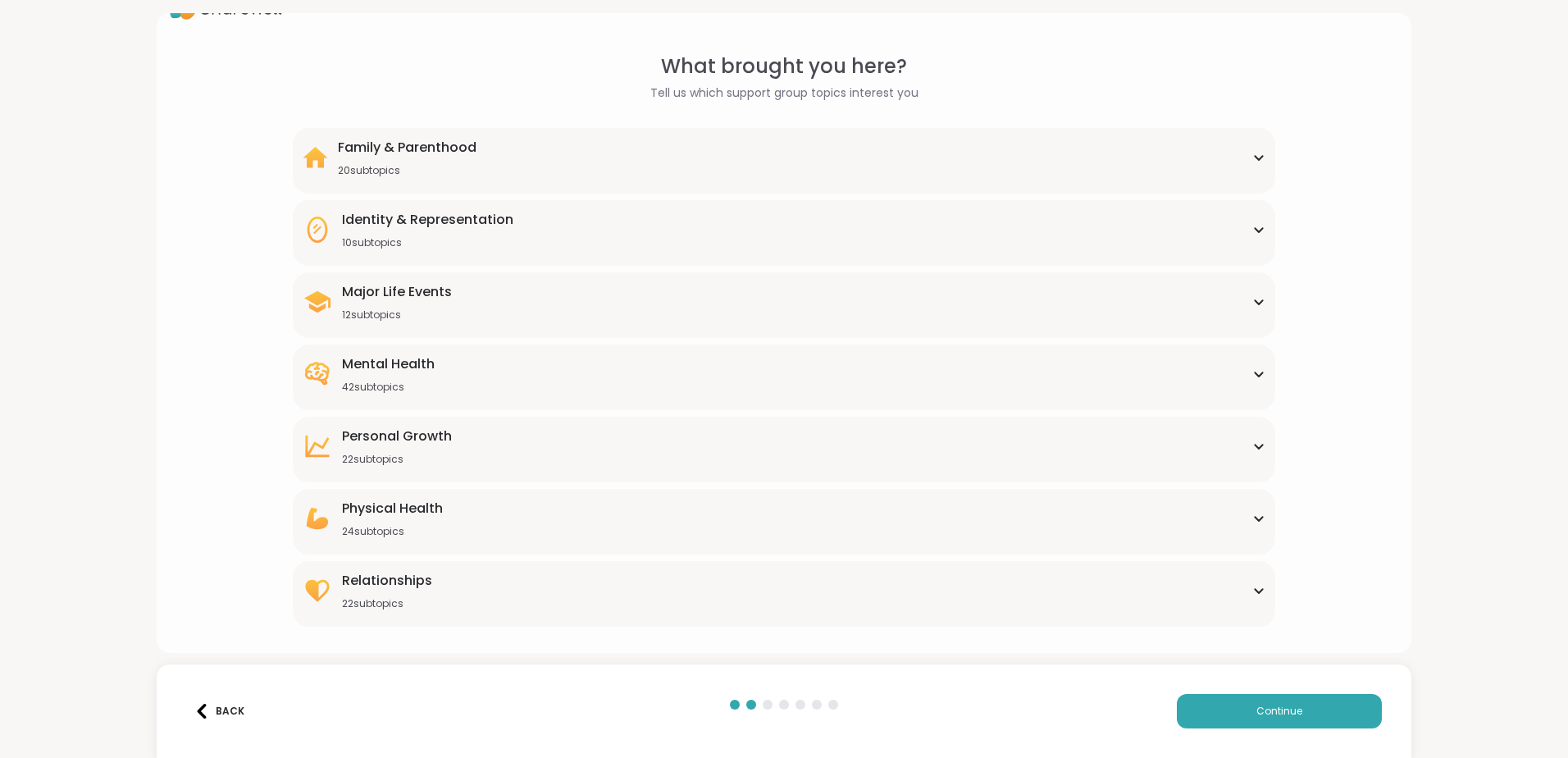
click at [347, 470] on div "Personal Growth 22 subtopics Affirmations Assertiveness Body doubling Boundary …" at bounding box center [784, 450] width 982 height 66
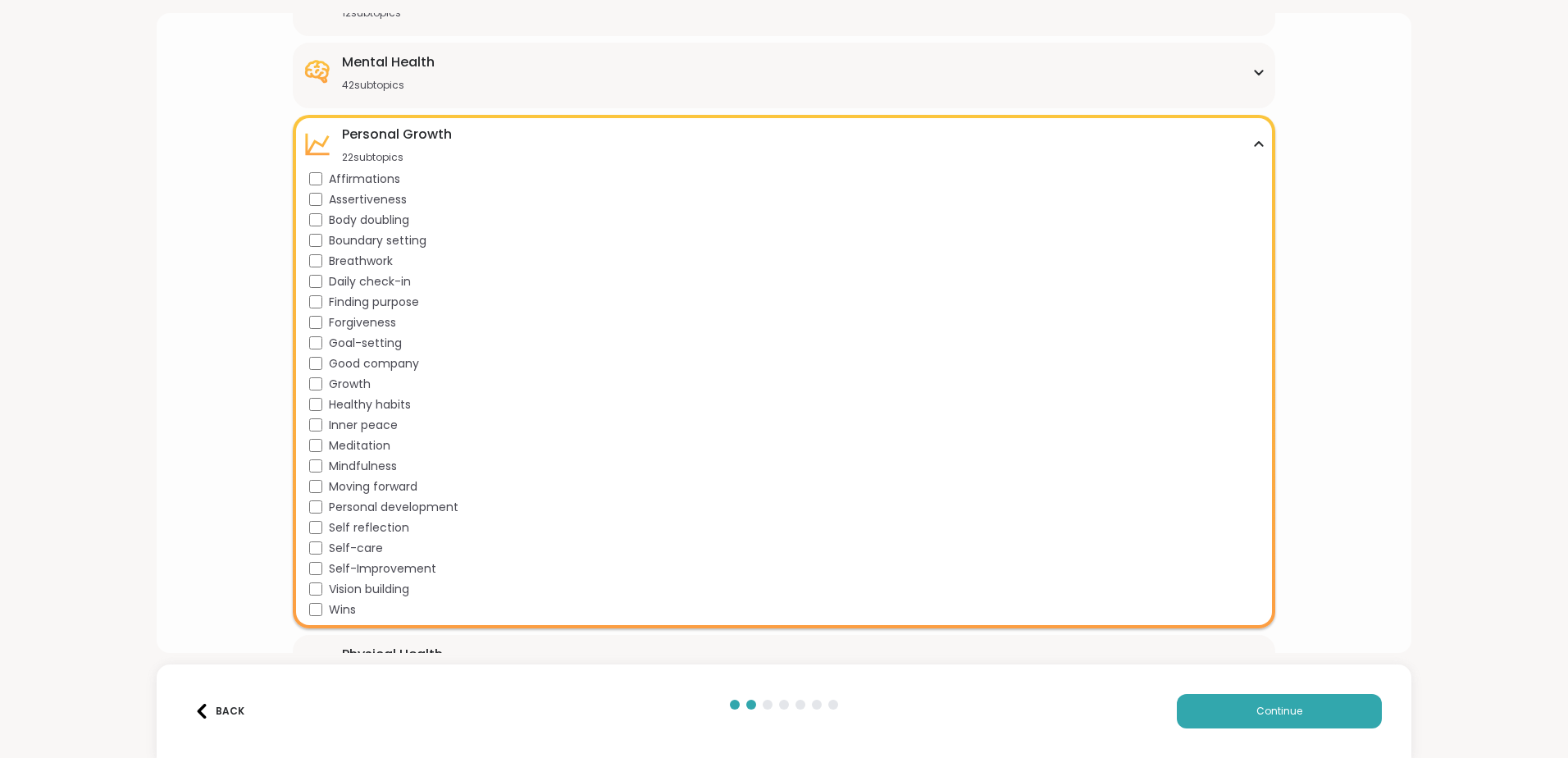
click at [303, 550] on div "Personal Growth 22 subtopics Affirmations Assertiveness Body doubling Boundary …" at bounding box center [784, 371] width 982 height 513
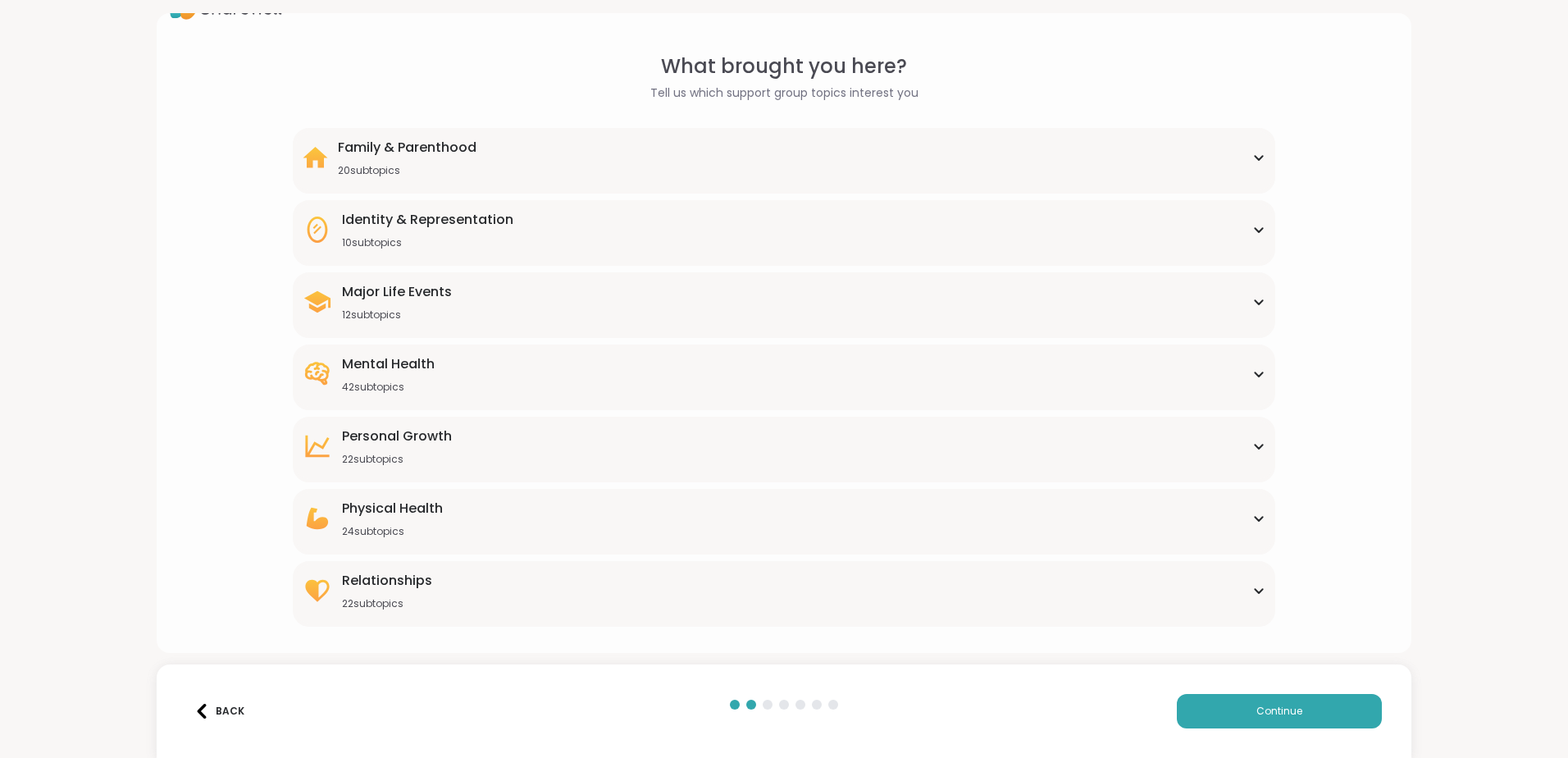
click at [336, 467] on div "Personal Growth 22 subtopics Affirmations Assertiveness Body doubling Boundary …" at bounding box center [784, 450] width 982 height 66
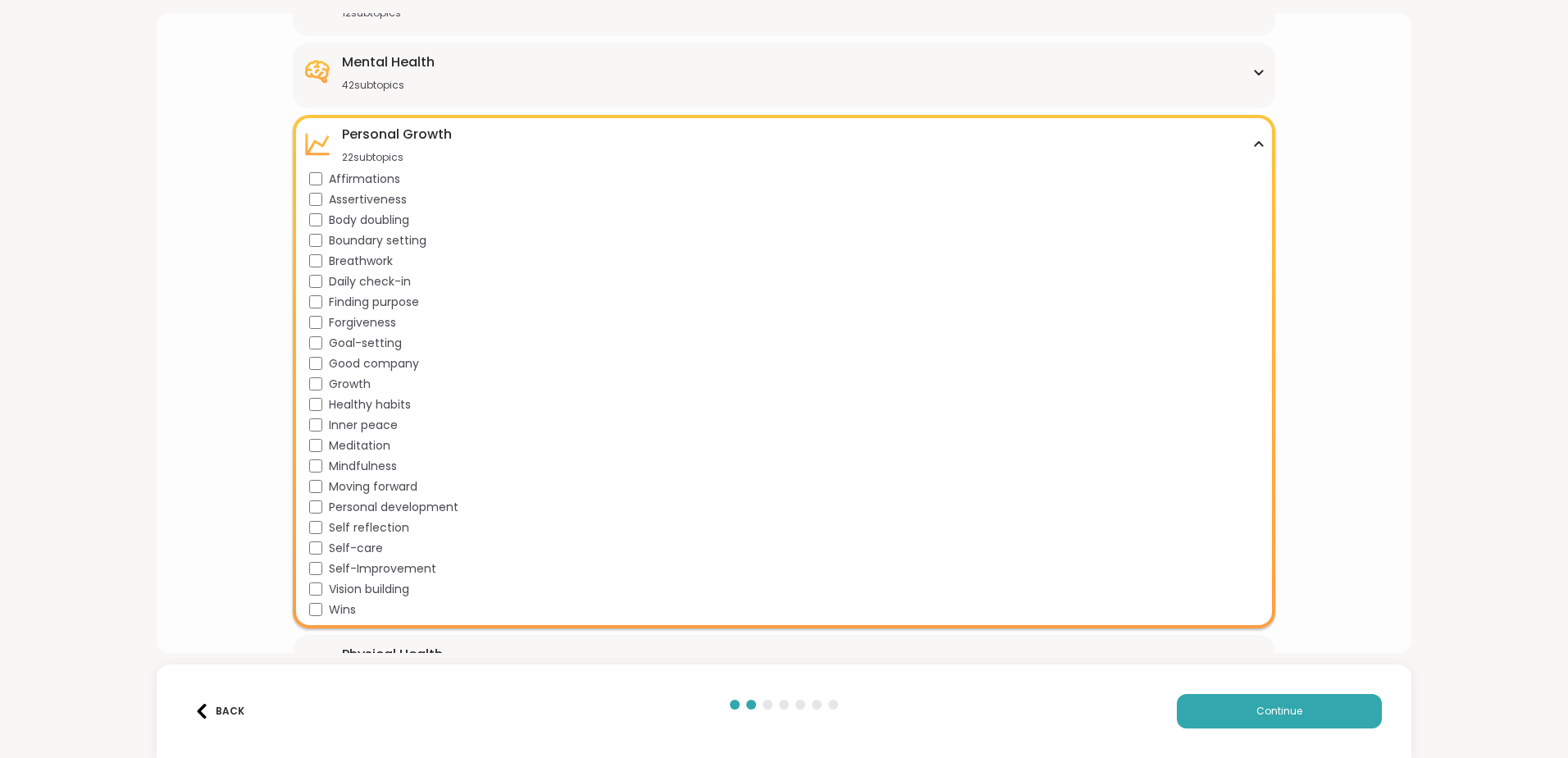
click at [319, 582] on div "Vision building" at bounding box center [787, 589] width 956 height 17
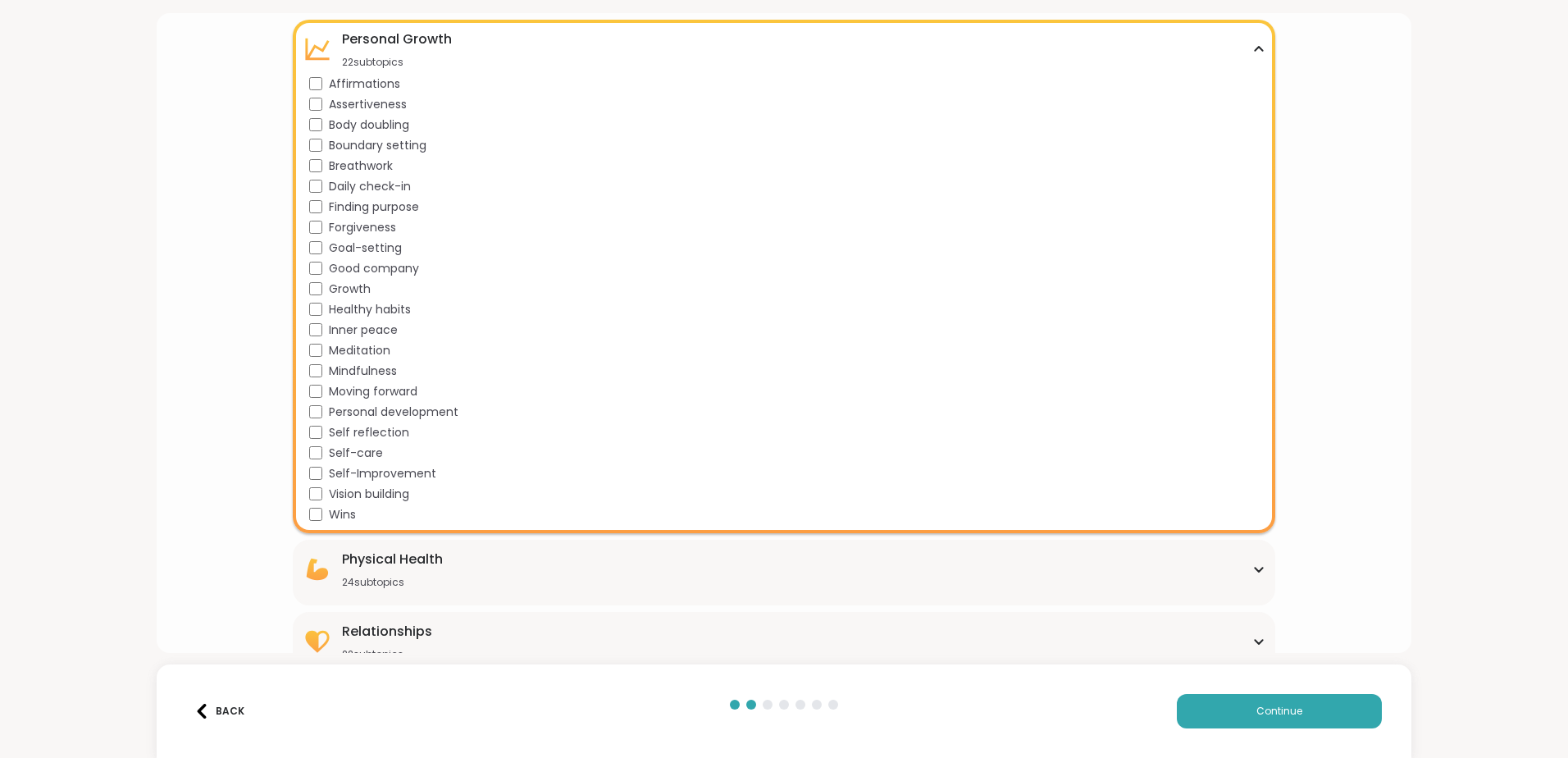
scroll to position [460, 0]
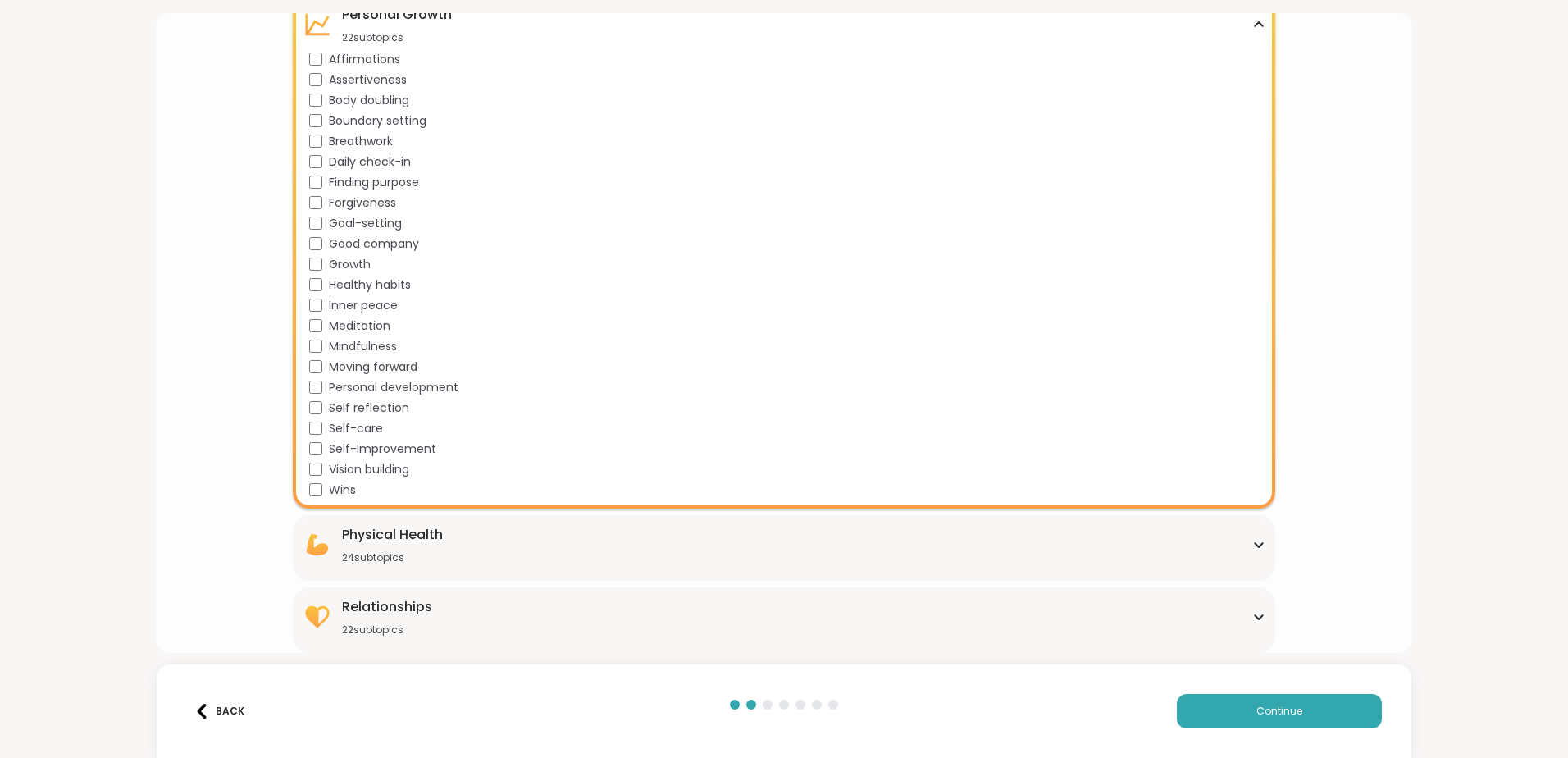
click at [483, 532] on div "Physical Health 24 subtopics" at bounding box center [784, 544] width 963 height 39
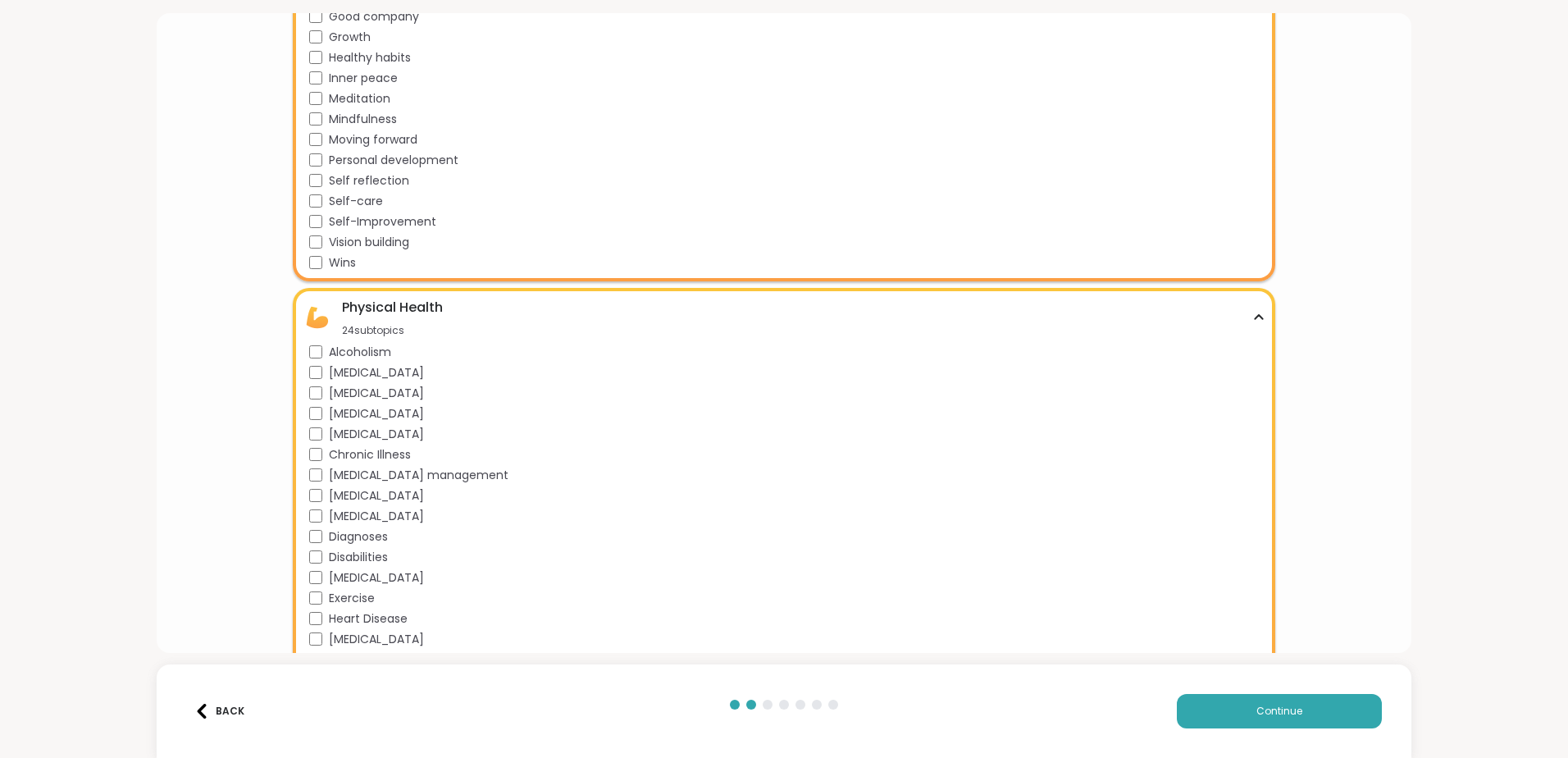
scroll to position [706, 0]
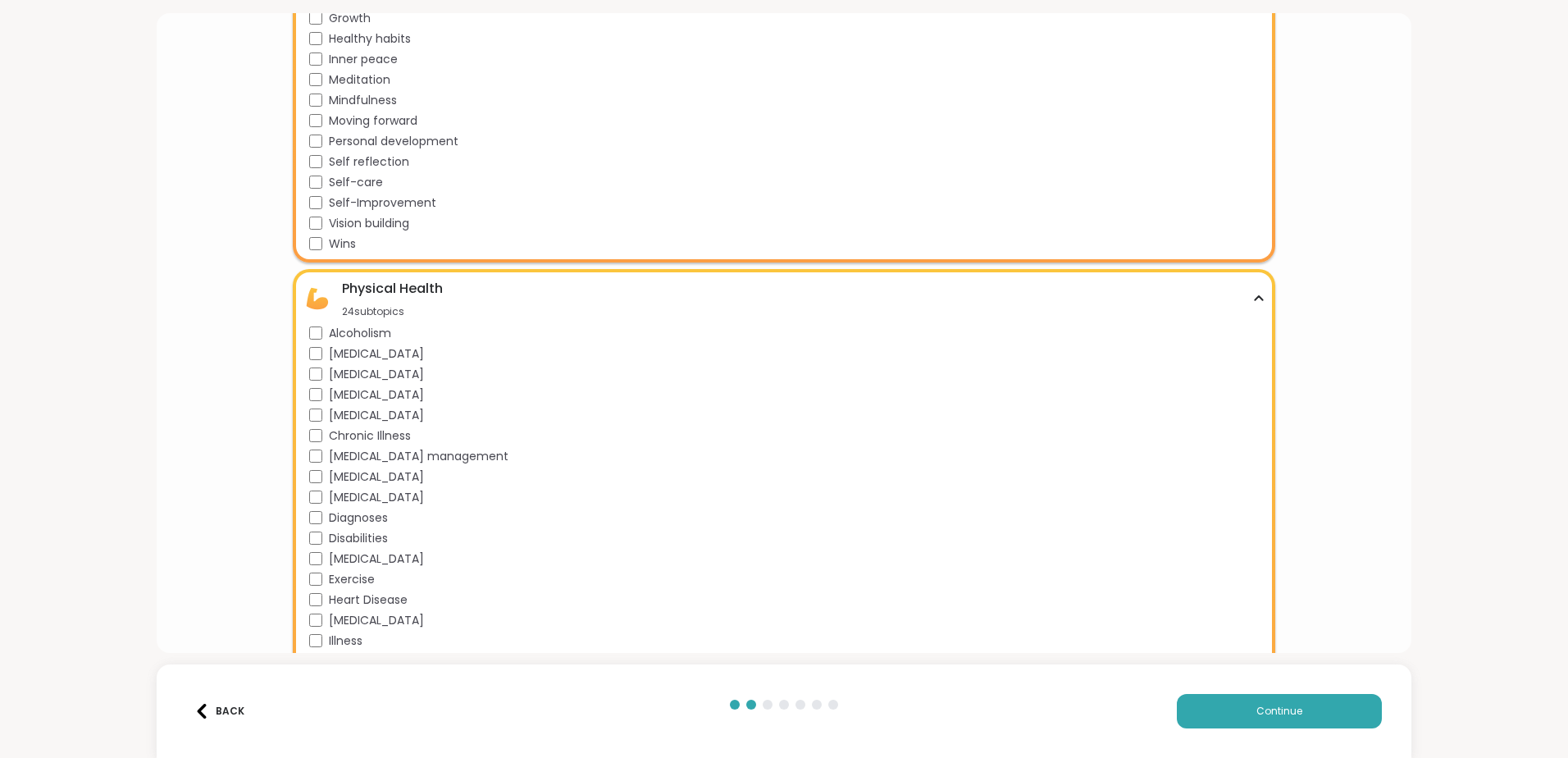
click at [350, 412] on span "Cancer" at bounding box center [377, 415] width 95 height 17
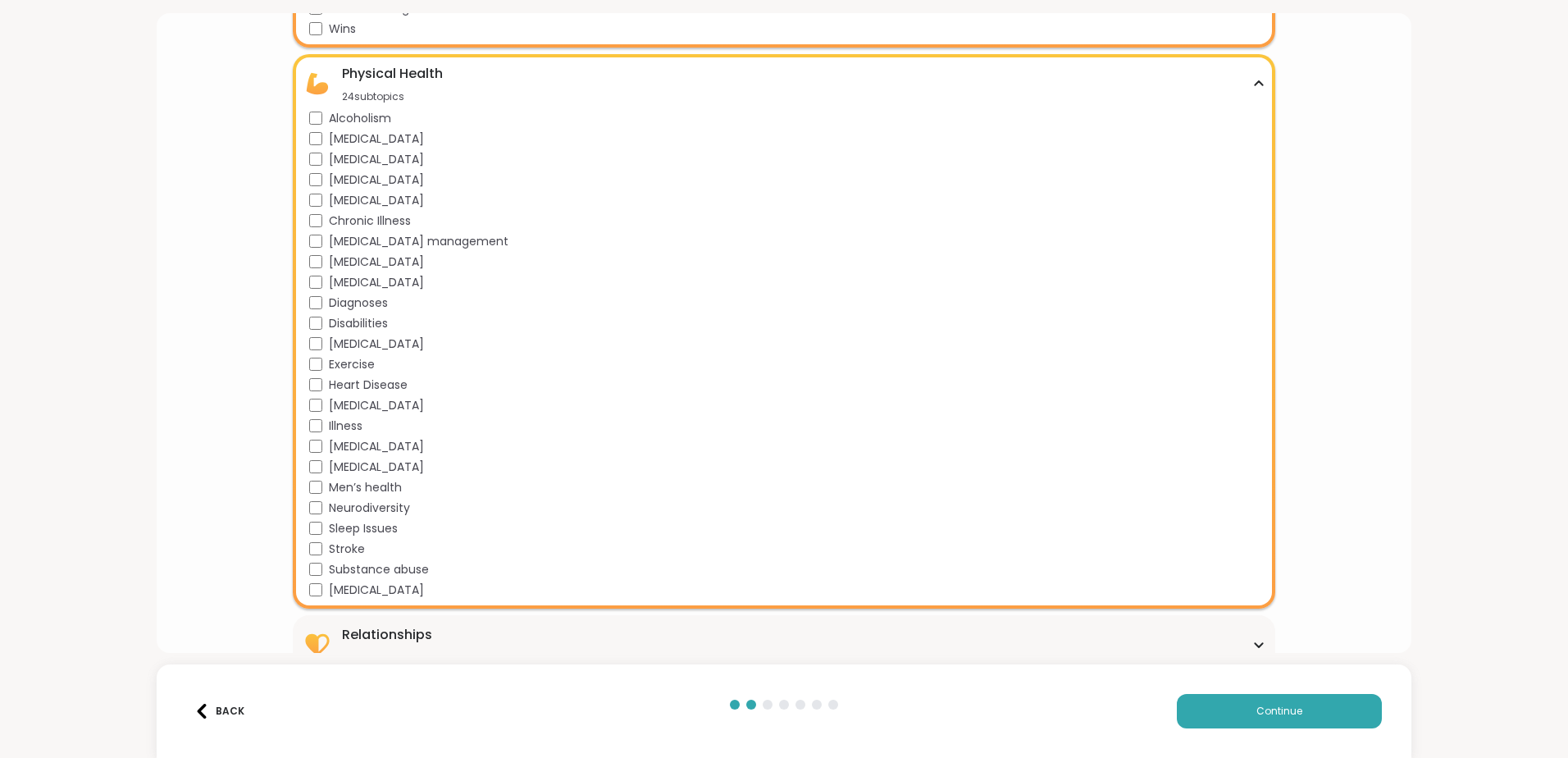
scroll to position [949, 0]
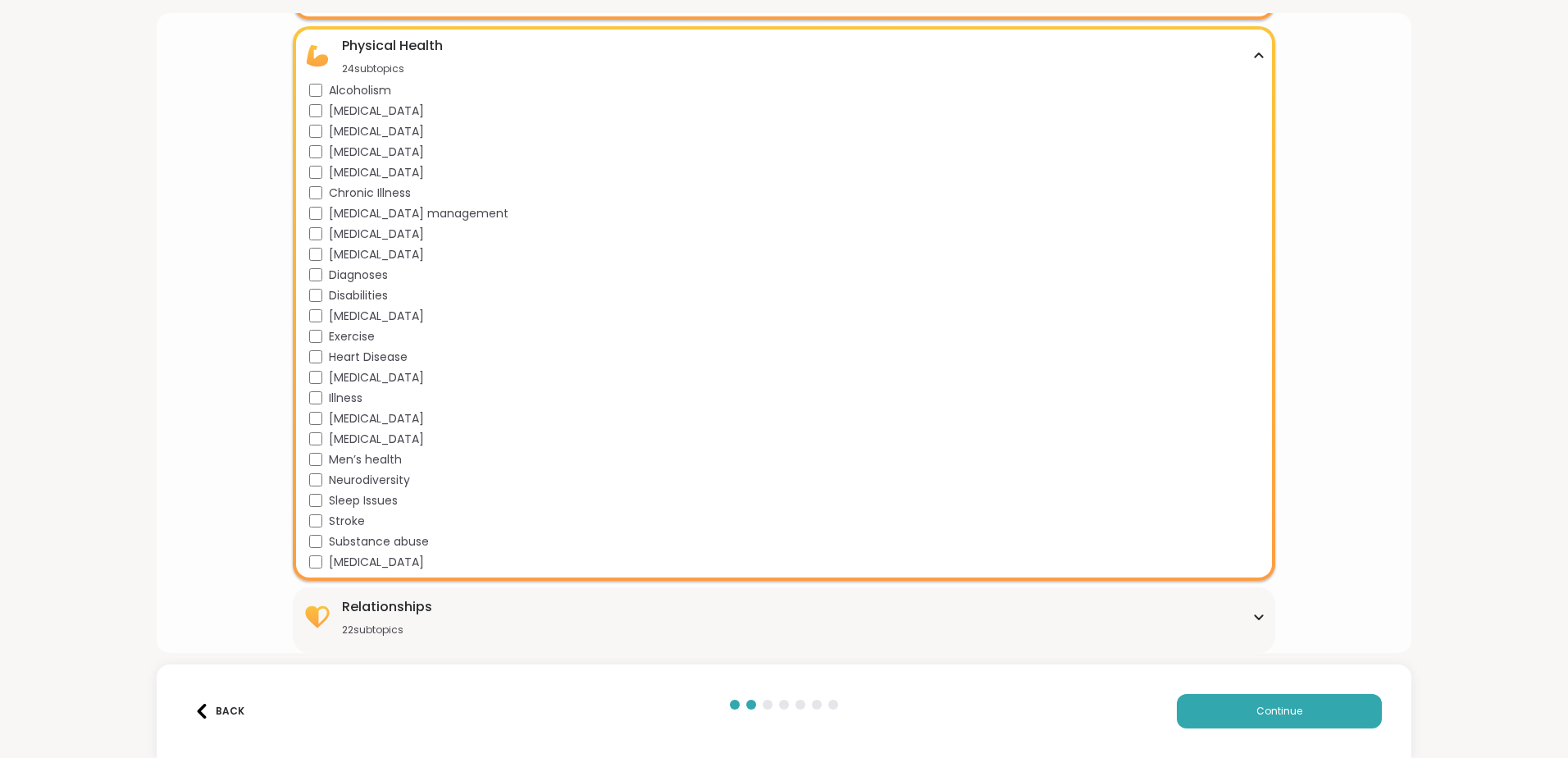
click at [450, 597] on div "Relationships 22 subtopics" at bounding box center [784, 616] width 963 height 39
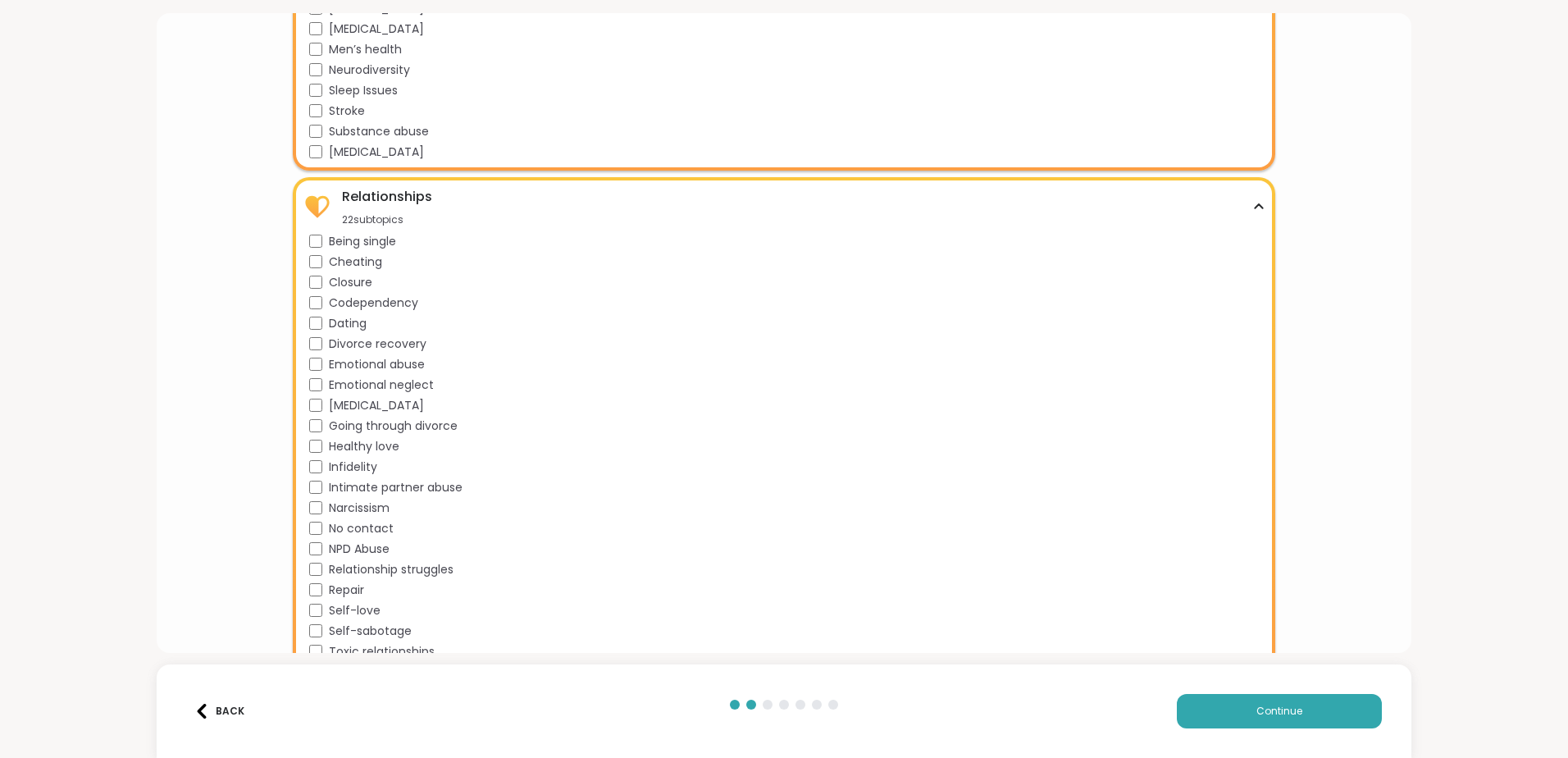
scroll to position [1396, 0]
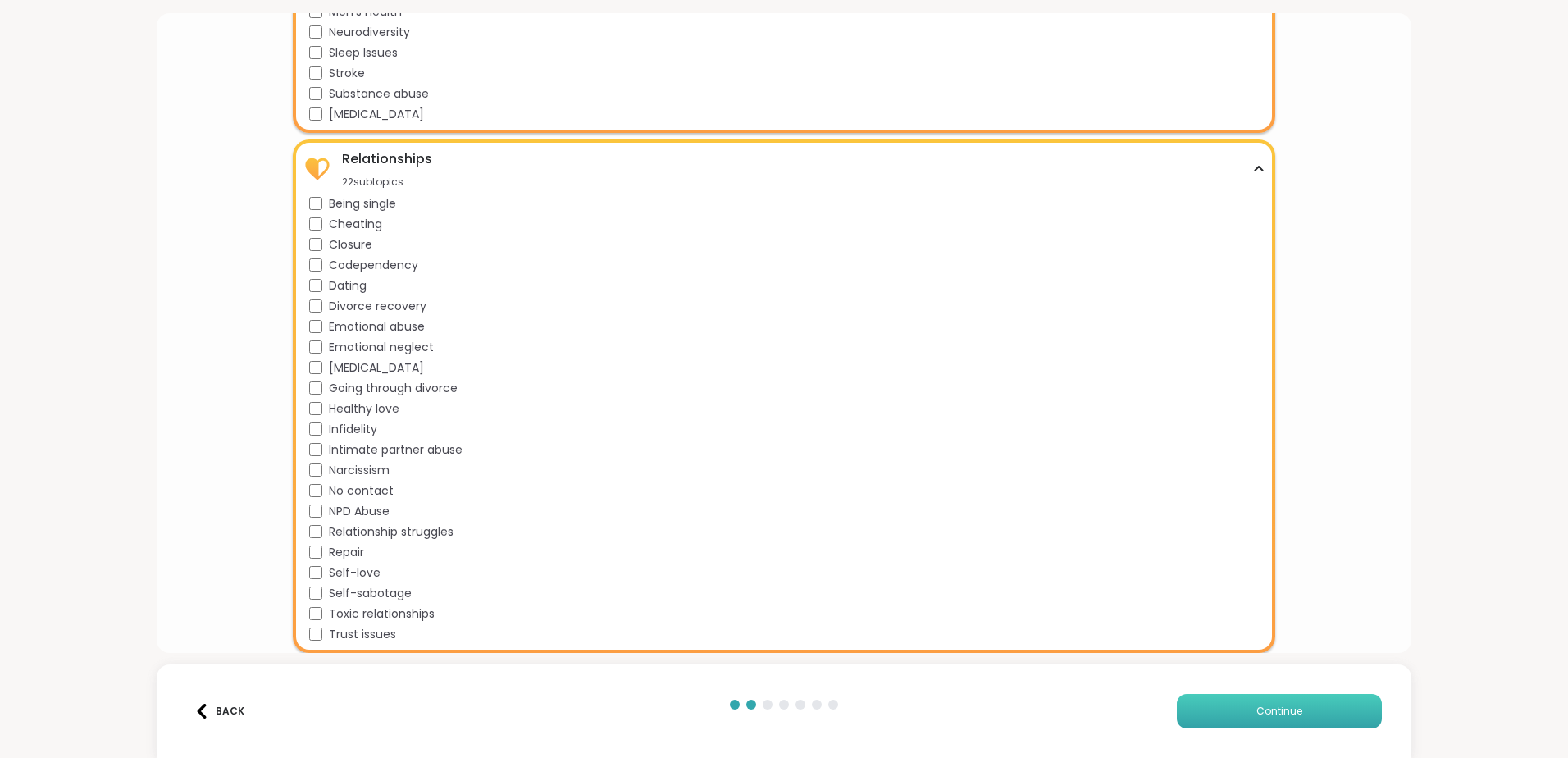
click at [1226, 710] on button "Continue" at bounding box center [1279, 711] width 205 height 35
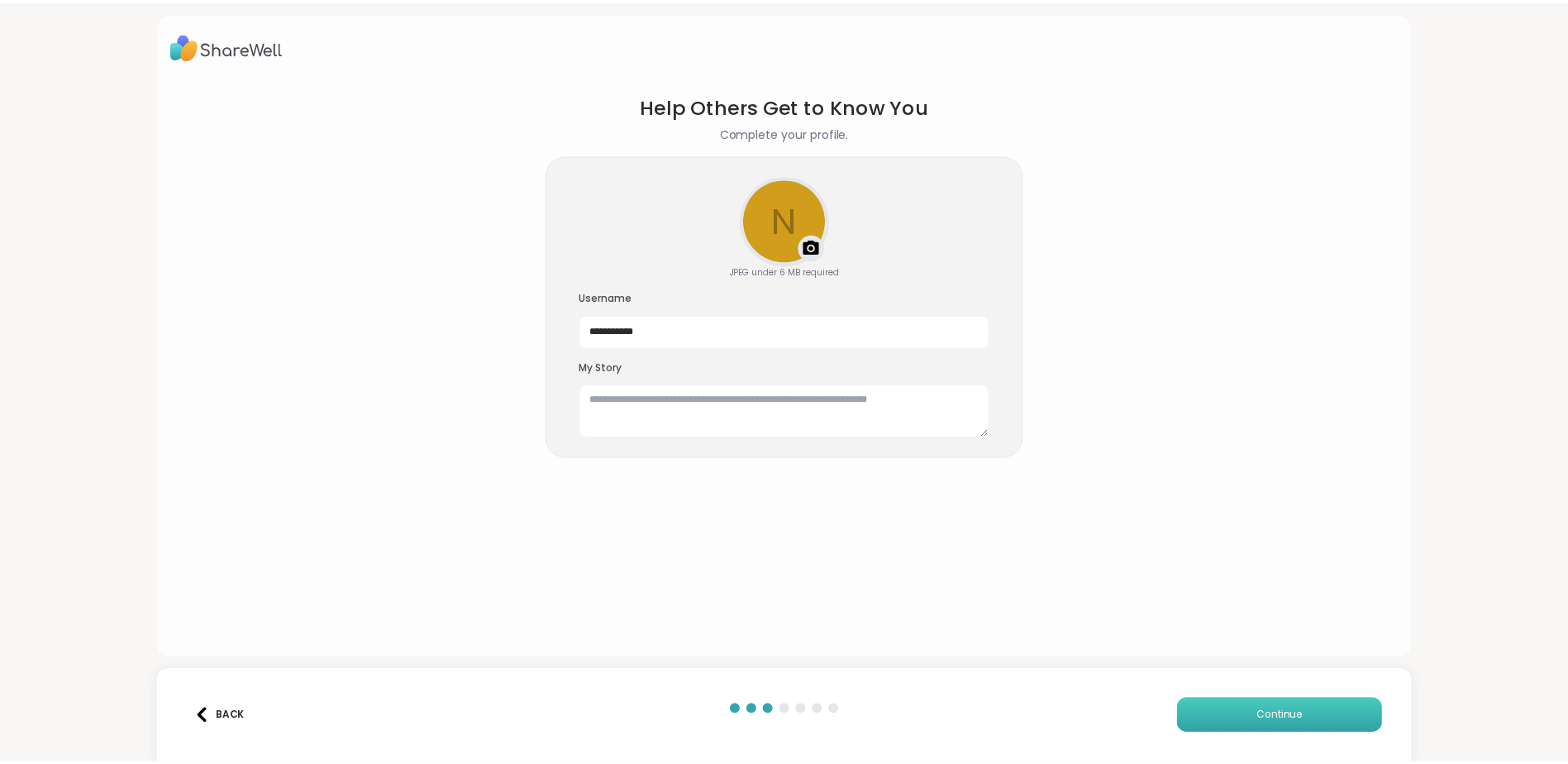
scroll to position [0, 0]
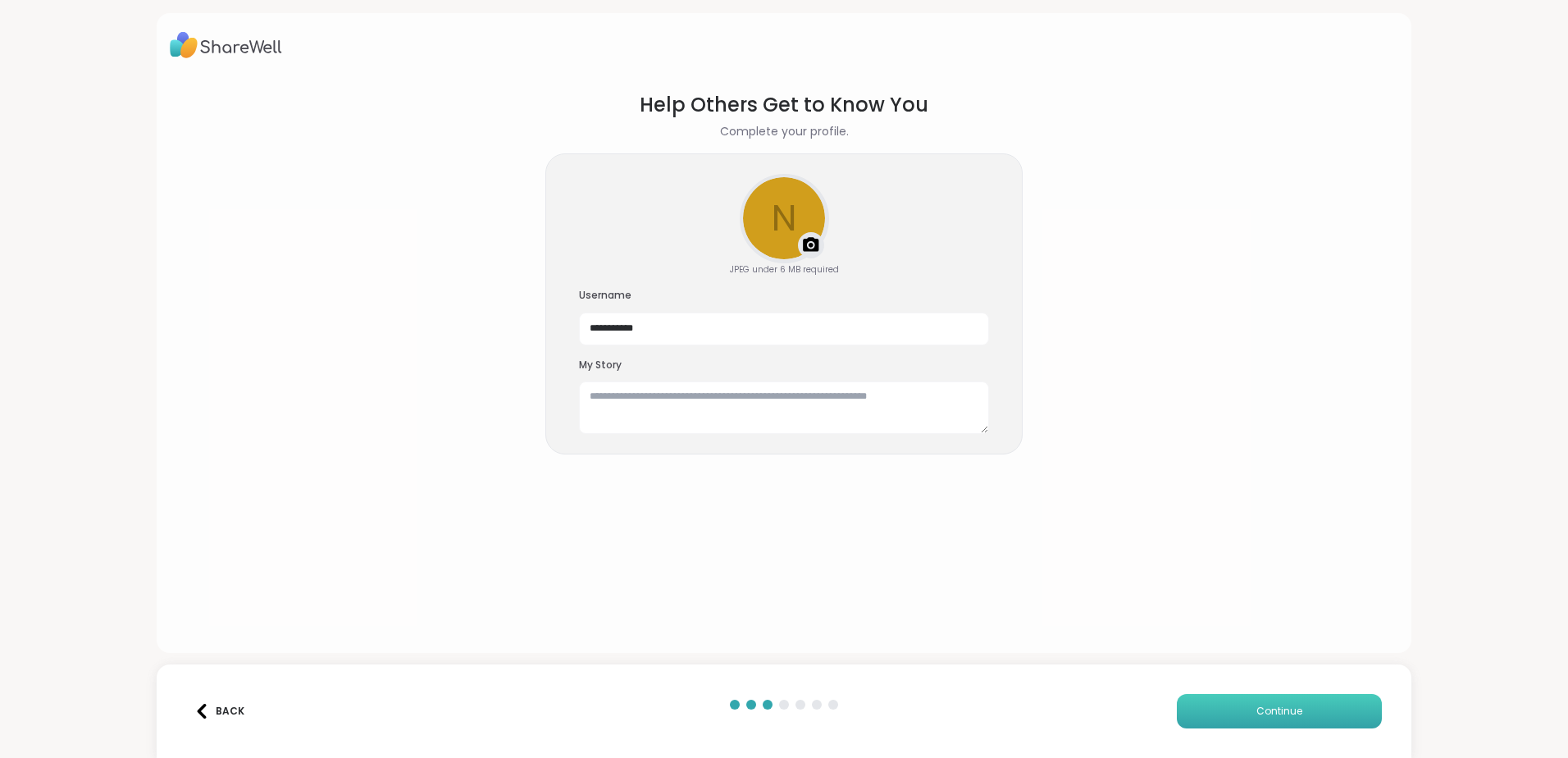
click at [1221, 713] on button "Continue" at bounding box center [1279, 711] width 205 height 35
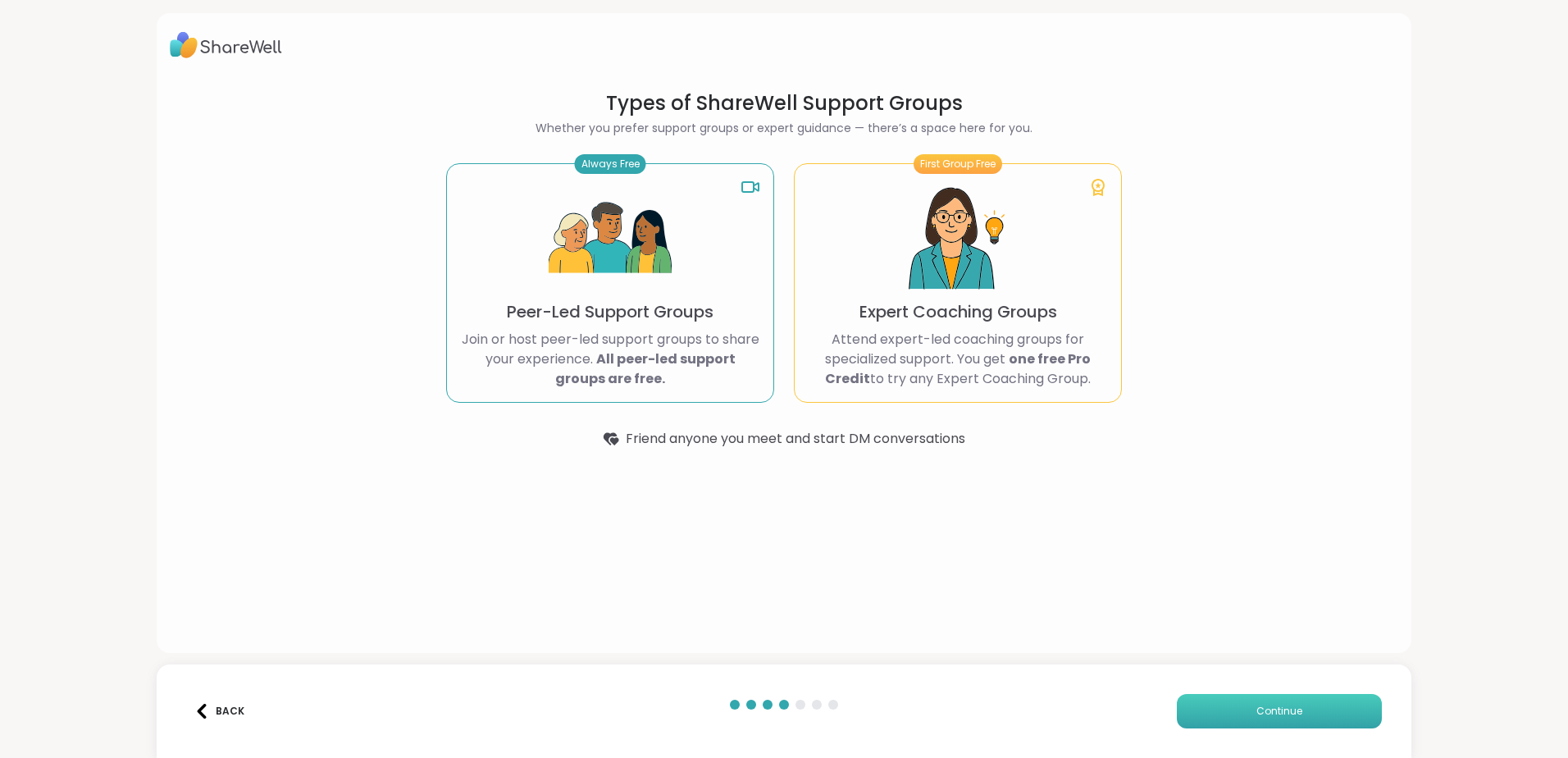
click at [1239, 715] on button "Continue" at bounding box center [1279, 711] width 205 height 35
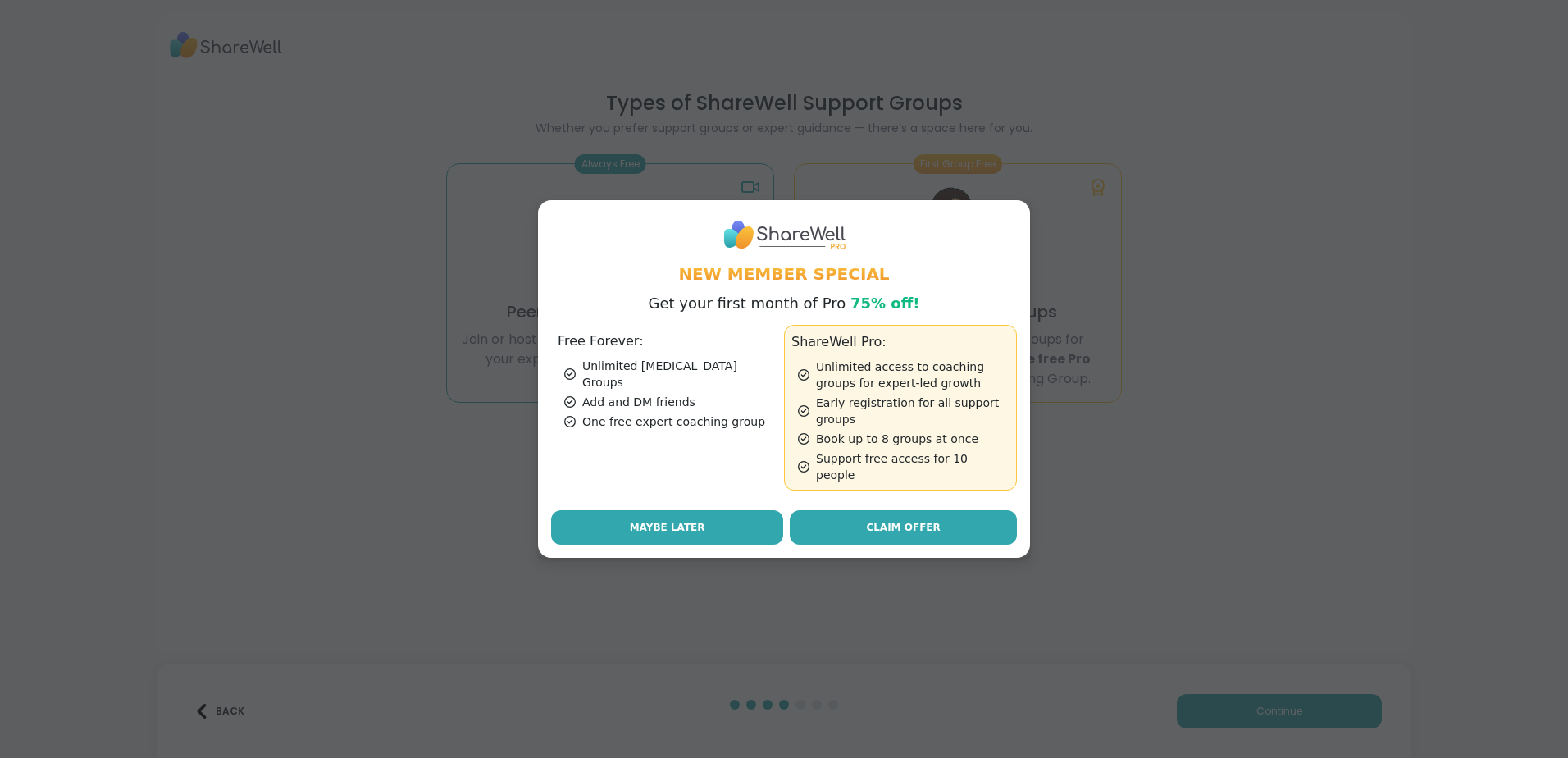
click at [694, 521] on button "Maybe Later" at bounding box center [667, 528] width 232 height 35
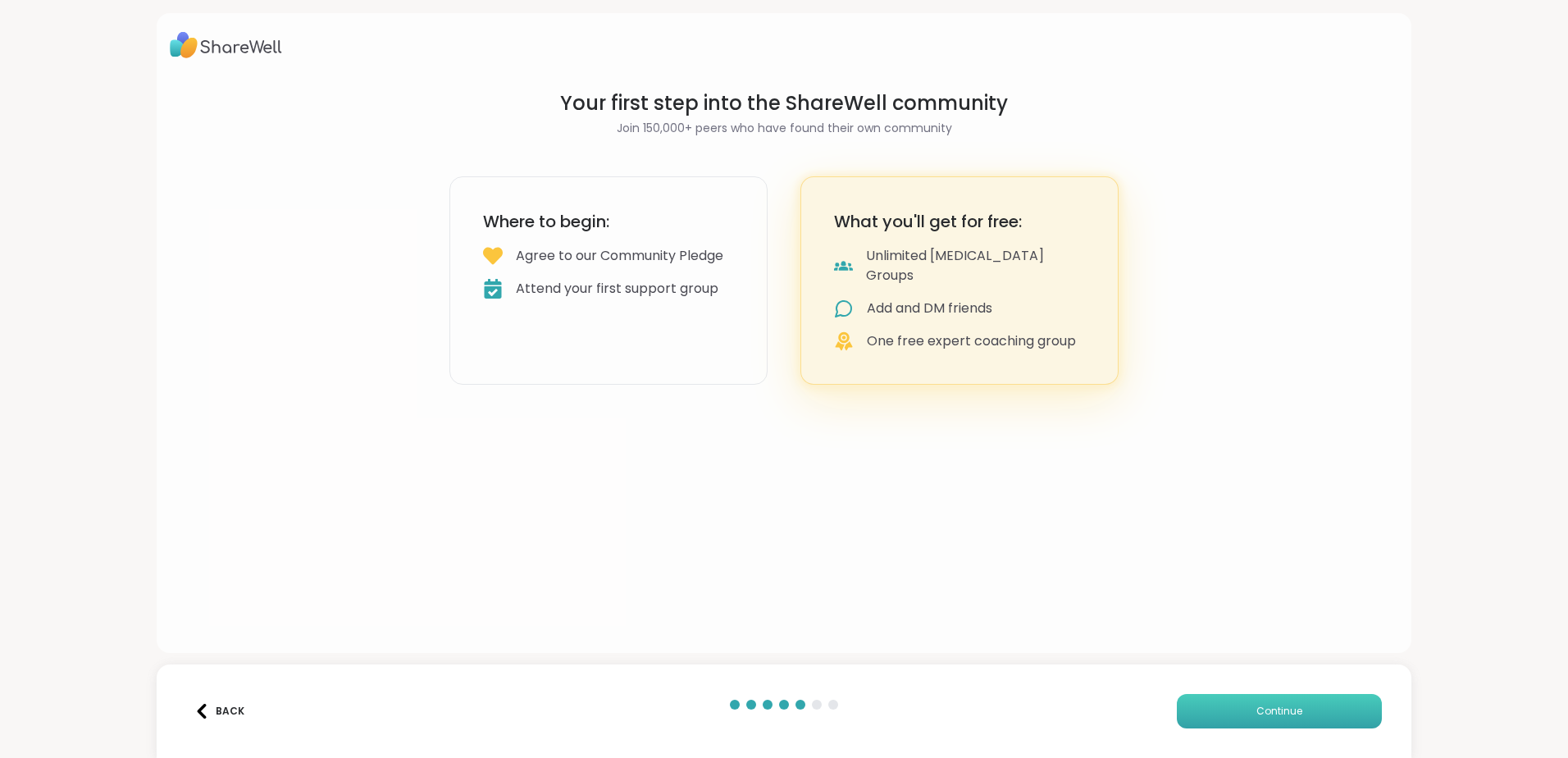
click at [1242, 719] on button "Continue" at bounding box center [1279, 711] width 205 height 35
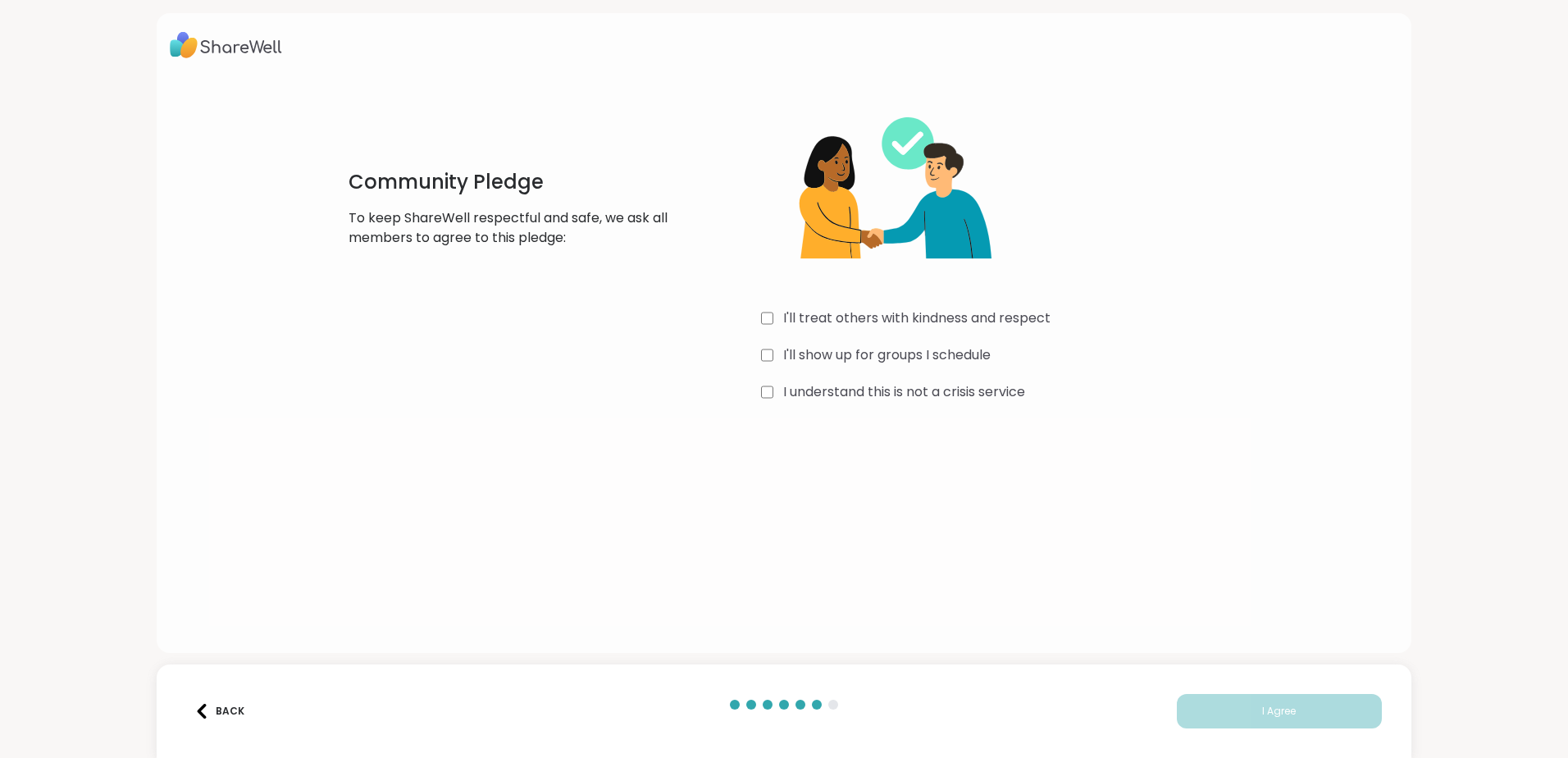
click at [764, 379] on div "I'll treat others with kindness and respect I'll show up for groups I schedule …" at bounding box center [1006, 248] width 491 height 315
click at [762, 401] on div "I'll treat others with kindness and respect I'll show up for groups I schedule …" at bounding box center [1006, 248] width 491 height 315
click at [1294, 715] on button "I Agree" at bounding box center [1279, 711] width 205 height 35
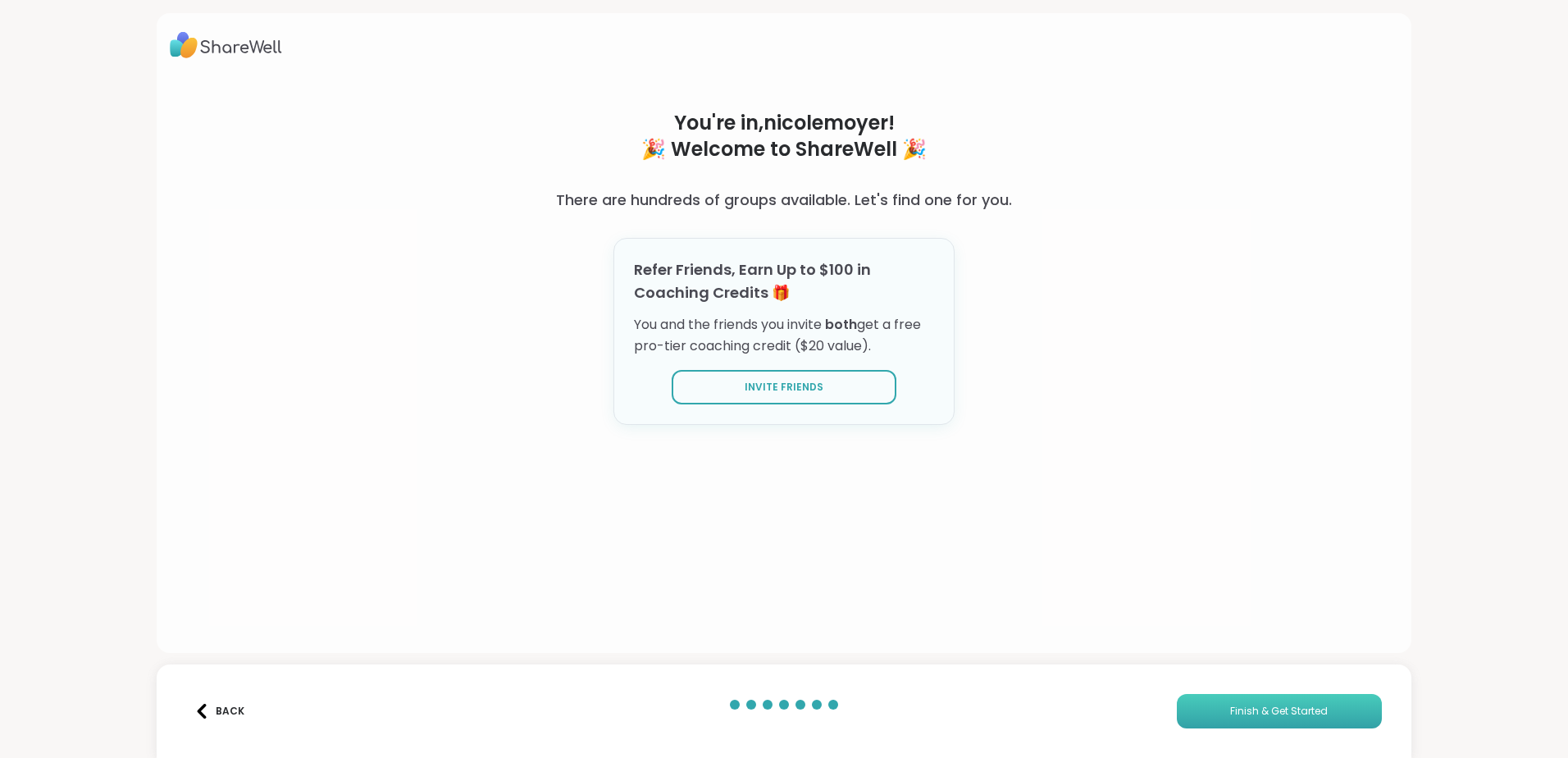
click at [1252, 707] on span "Finish & Get Started" at bounding box center [1278, 710] width 98 height 15
